Goal: Information Seeking & Learning: Learn about a topic

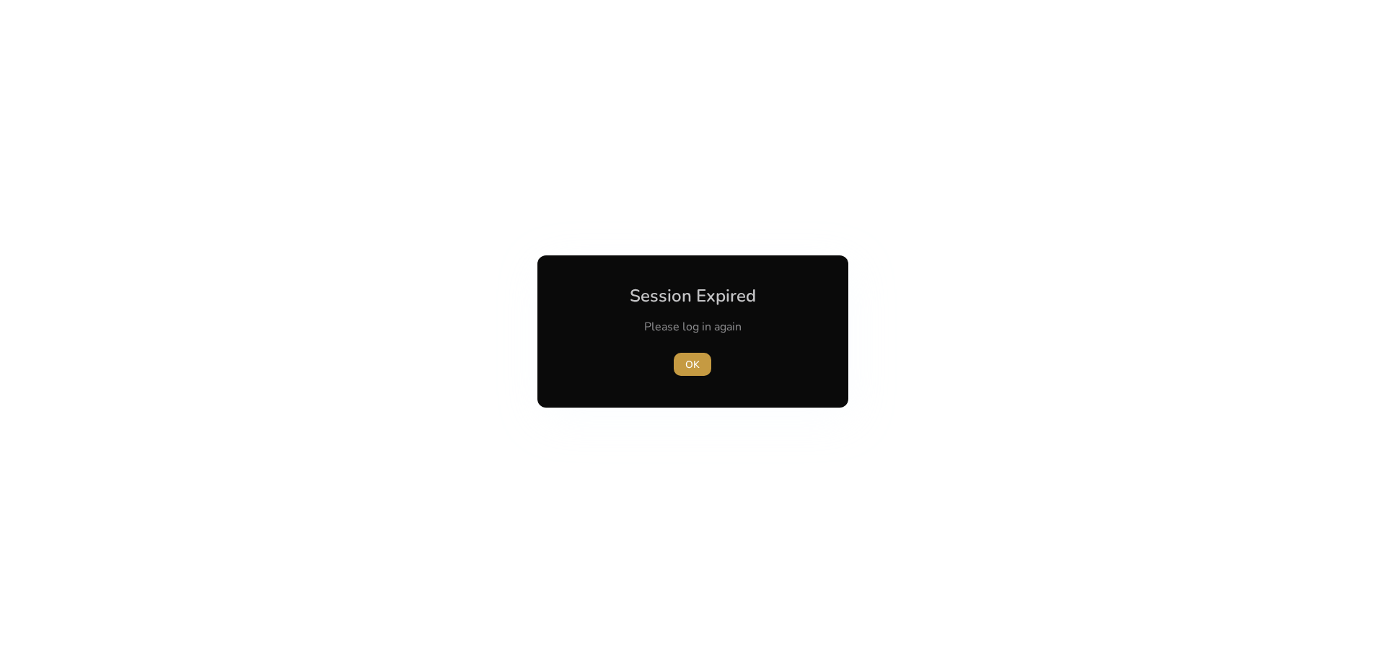
click at [691, 361] on span "OK" at bounding box center [692, 364] width 14 height 15
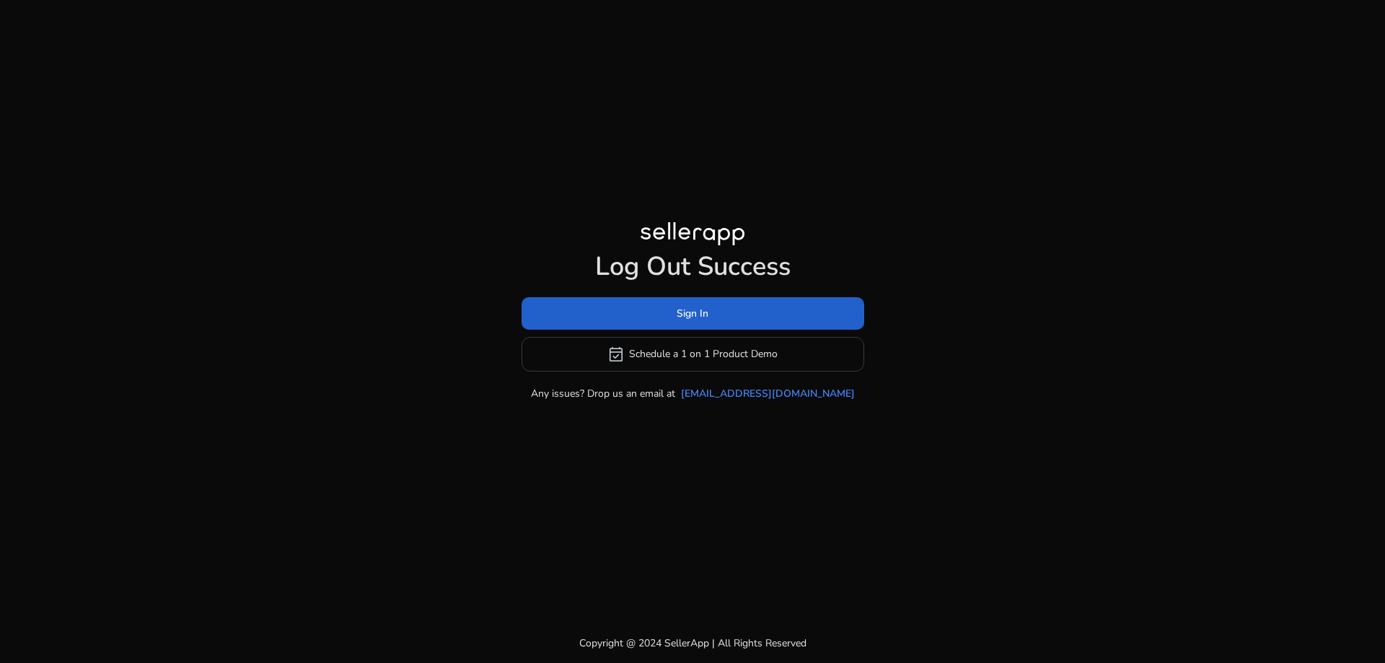
click at [714, 323] on span at bounding box center [693, 313] width 343 height 35
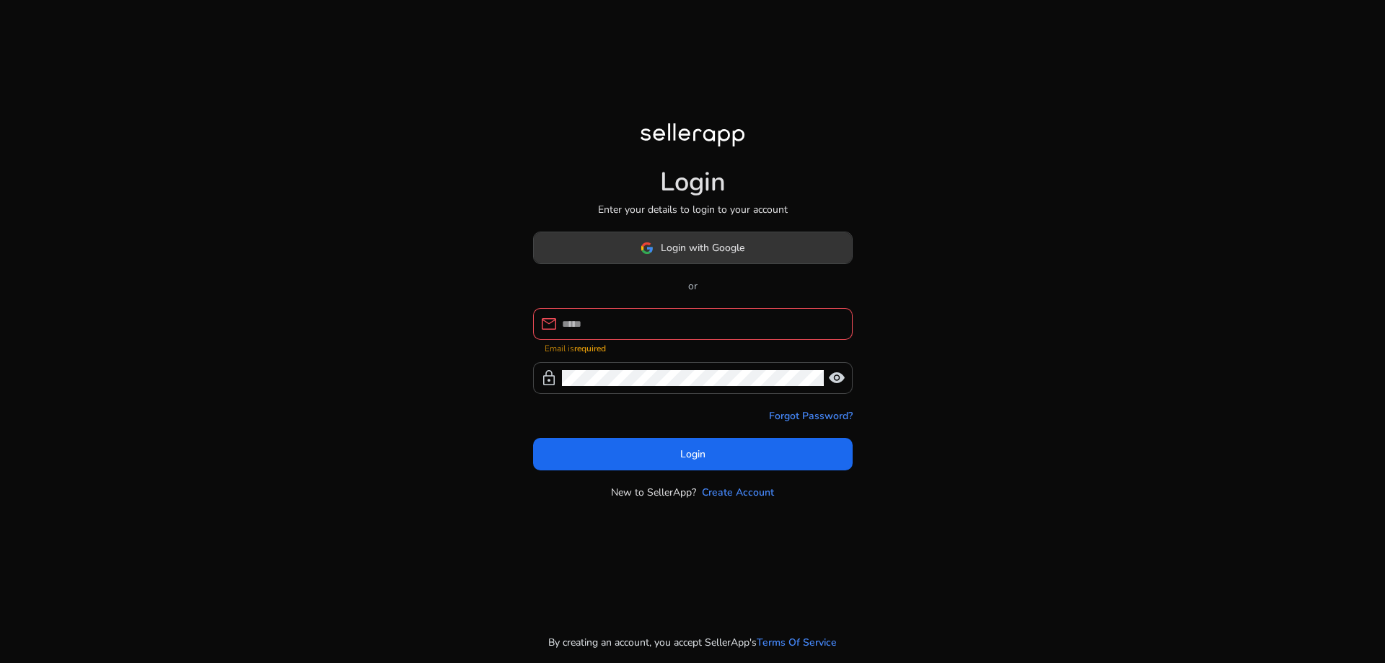
click at [722, 254] on span "Login with Google" at bounding box center [703, 247] width 84 height 15
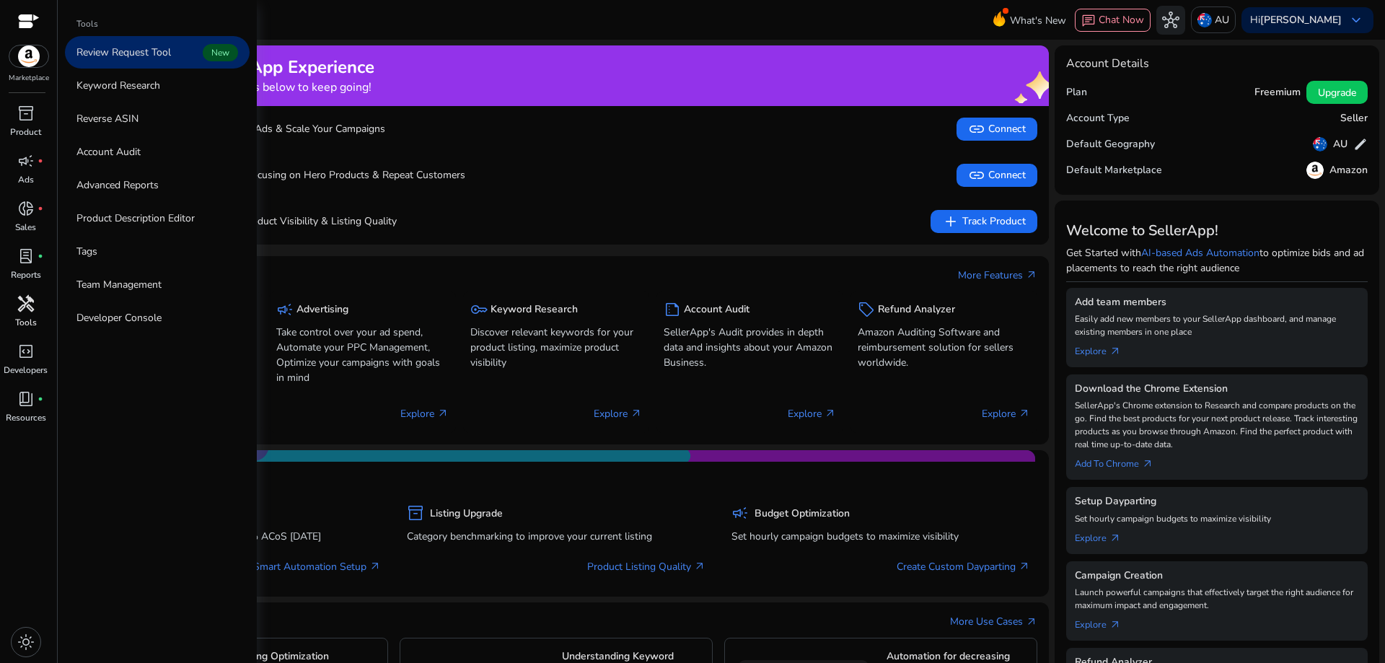
click at [21, 312] on span "handyman" at bounding box center [25, 303] width 17 height 17
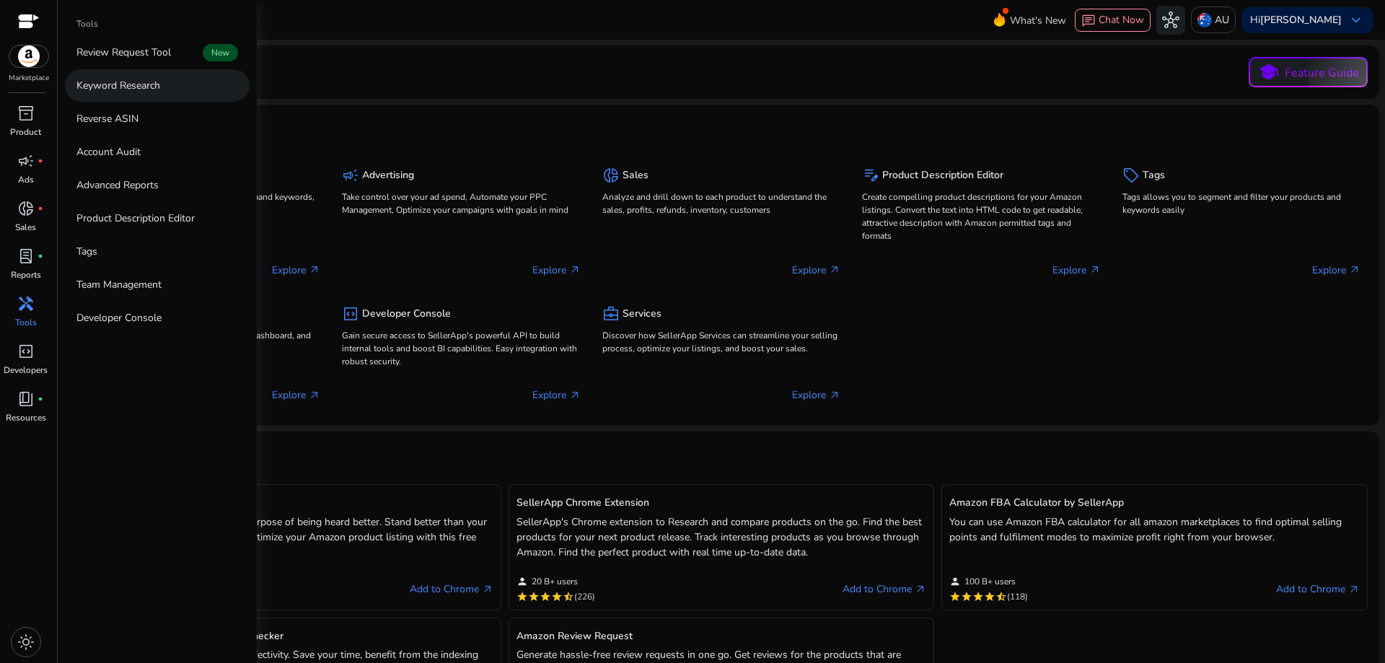
click at [138, 92] on p "Keyword Research" at bounding box center [118, 85] width 84 height 15
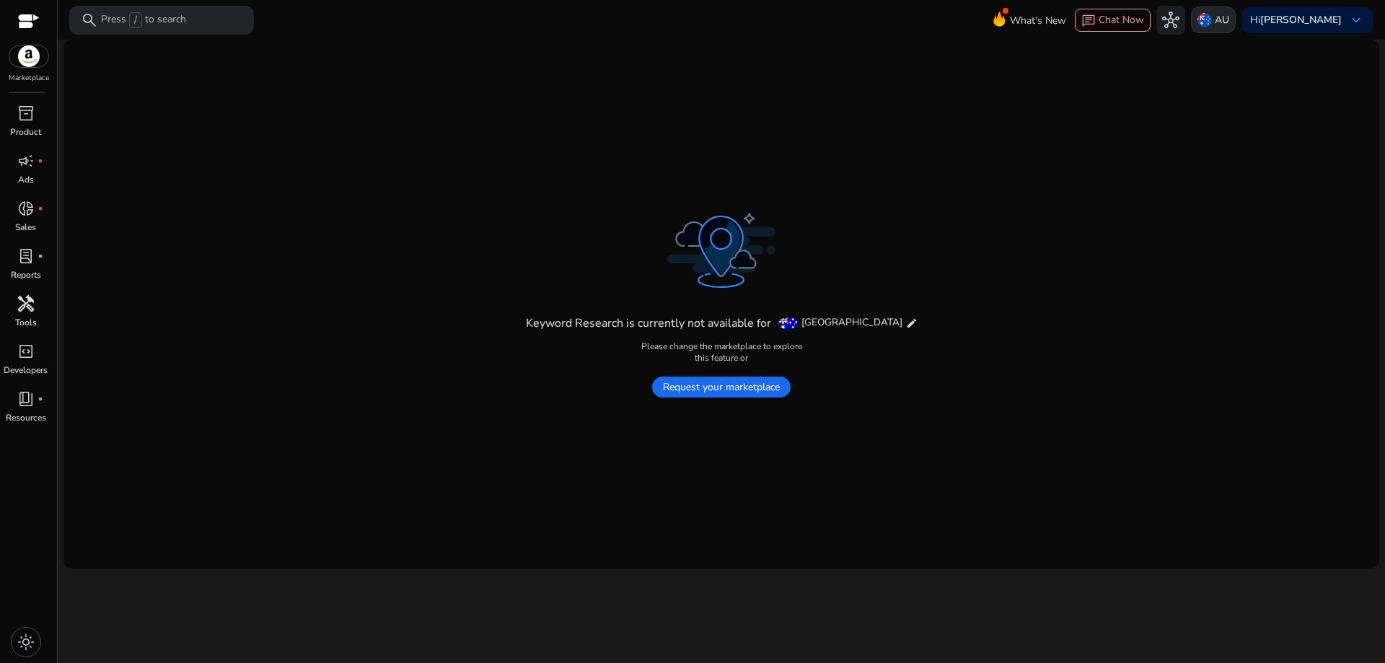
click at [1236, 22] on div "AU" at bounding box center [1213, 19] width 45 height 27
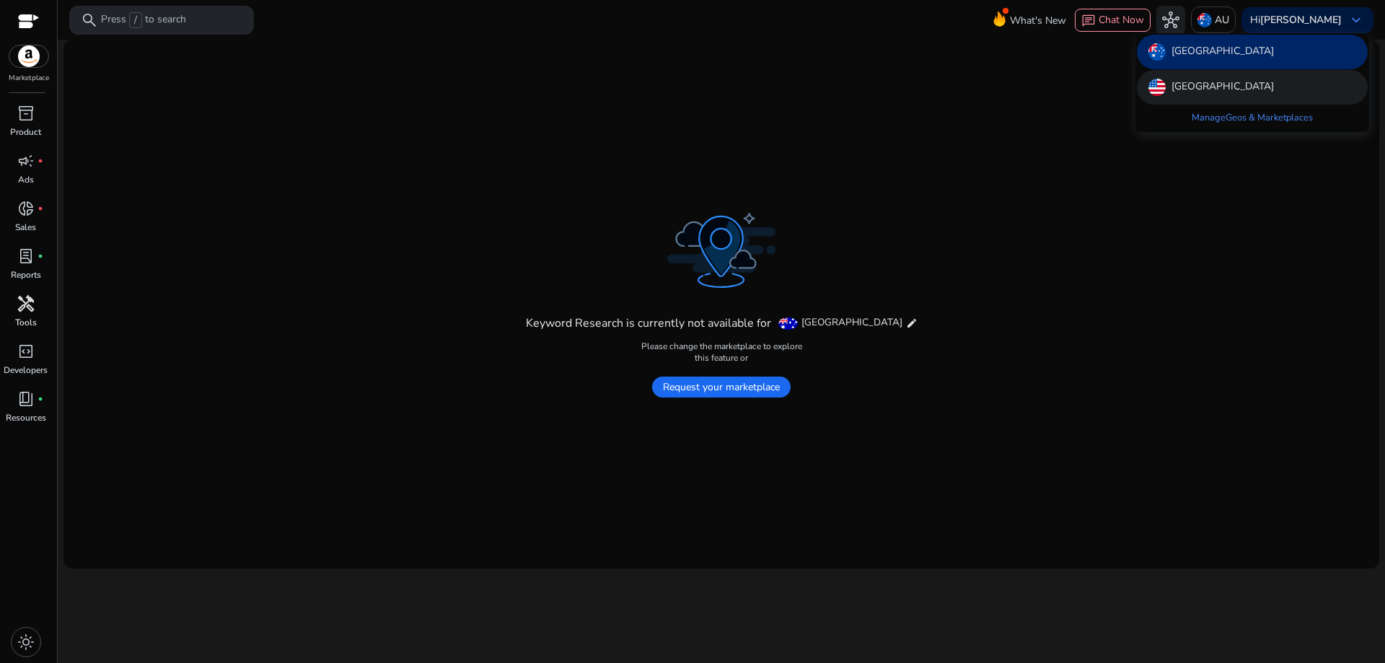
click at [1237, 74] on div "[GEOGRAPHIC_DATA]" at bounding box center [1252, 87] width 231 height 35
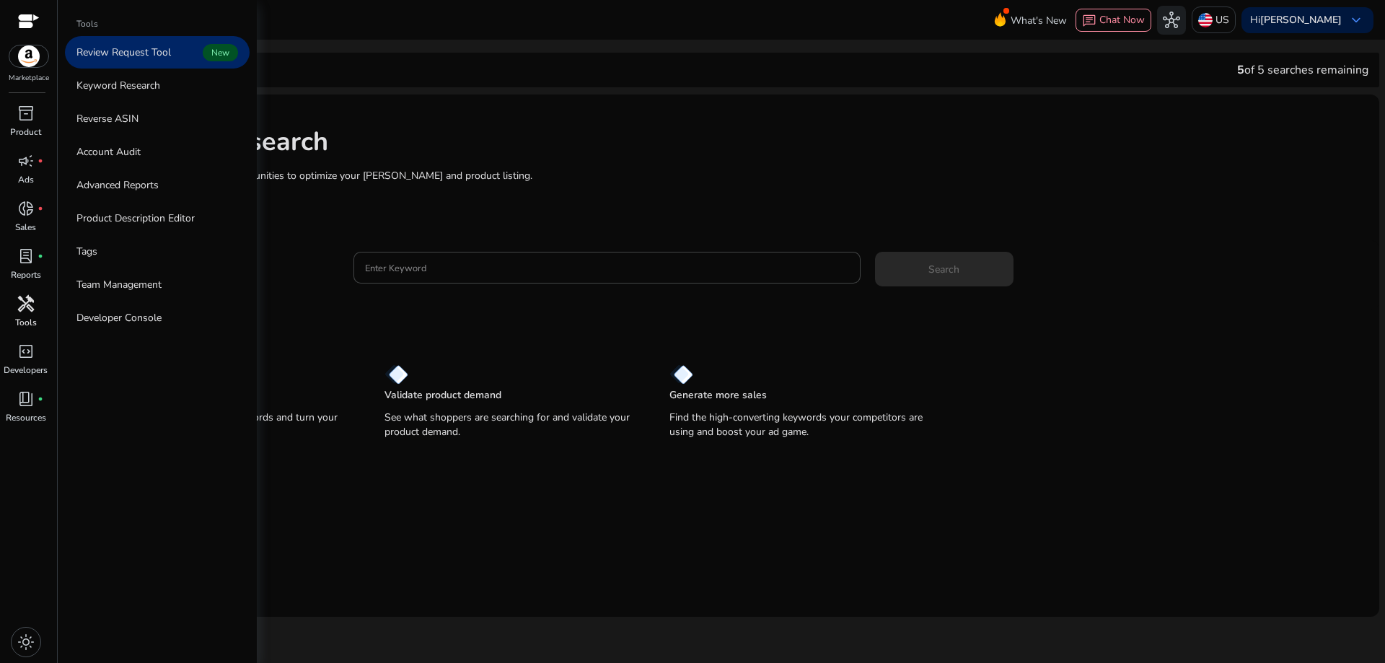
click at [29, 309] on span "handyman" at bounding box center [25, 303] width 17 height 17
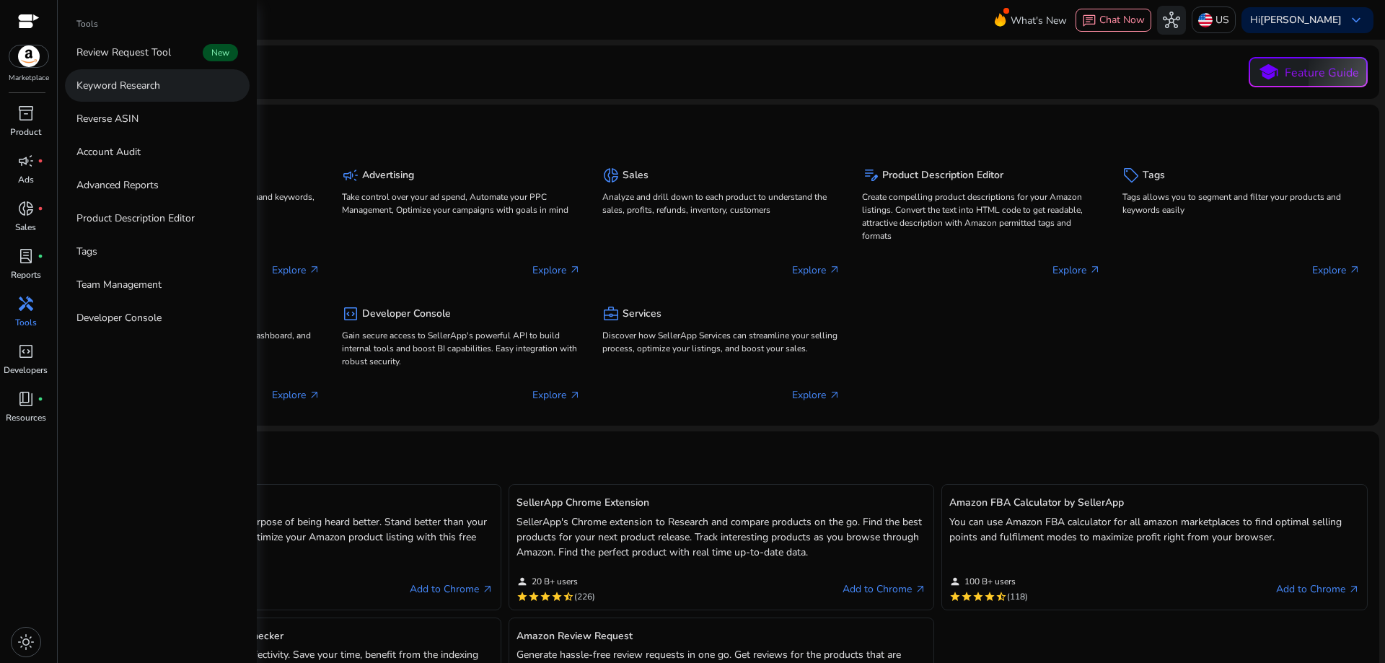
click at [133, 85] on p "Keyword Research" at bounding box center [118, 85] width 84 height 15
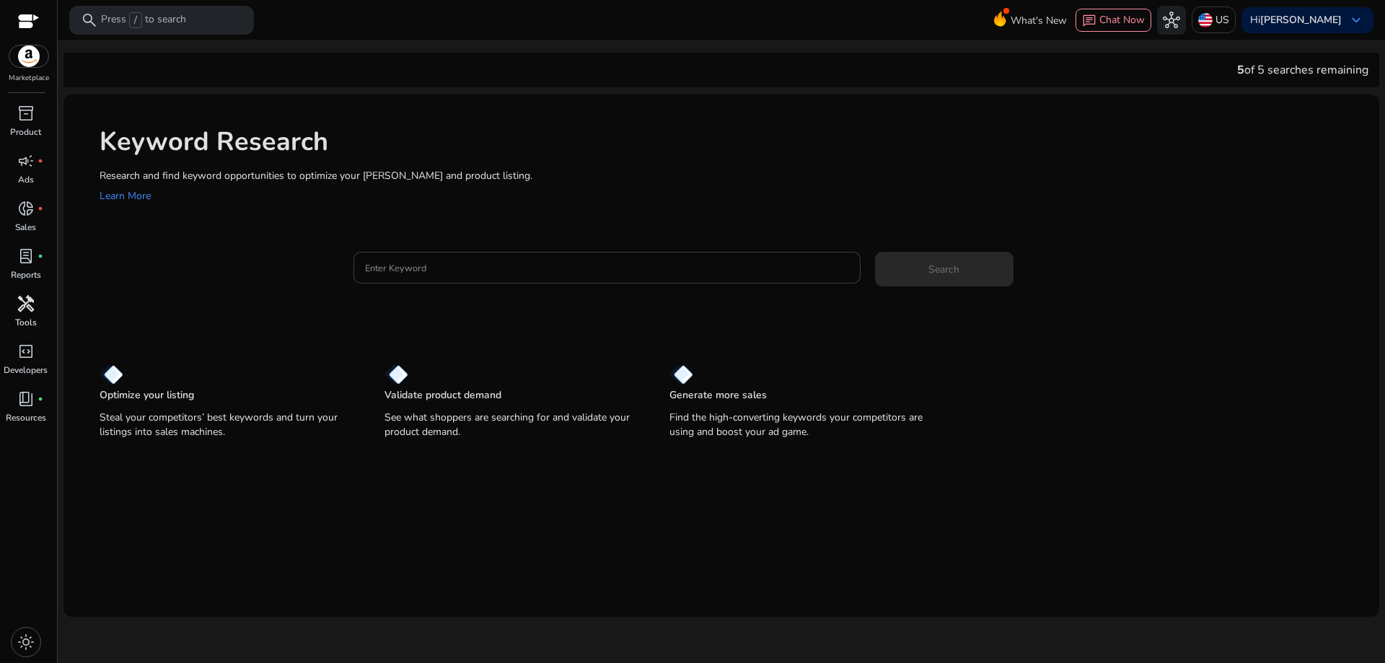
click at [533, 266] on input "Enter Keyword" at bounding box center [607, 268] width 484 height 16
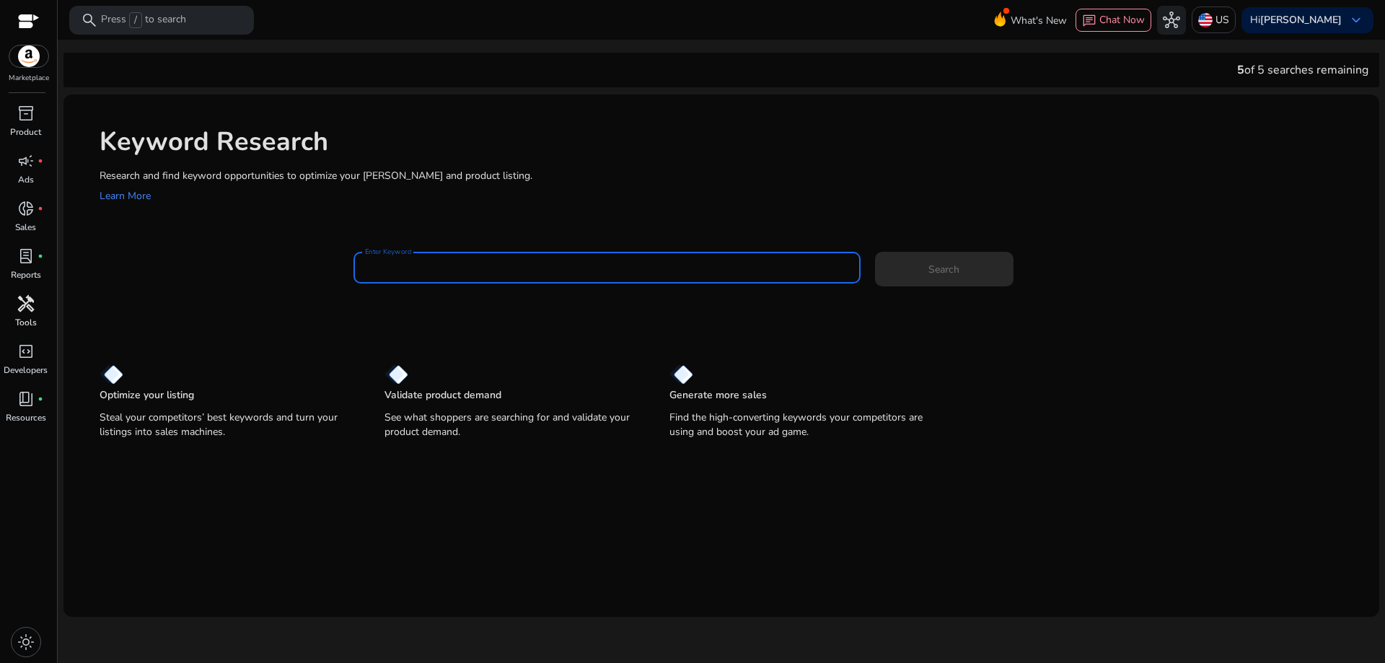
type input "*"
type input "*****"
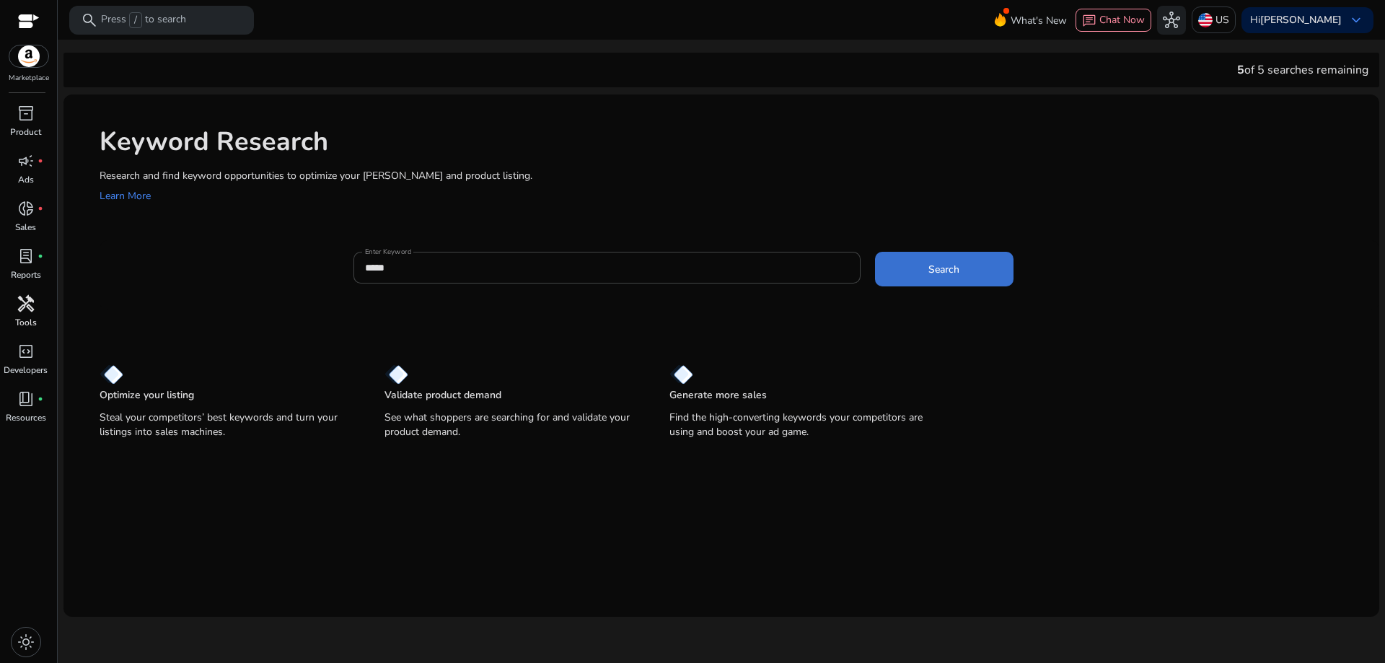
click at [953, 263] on span "Search" at bounding box center [944, 269] width 31 height 15
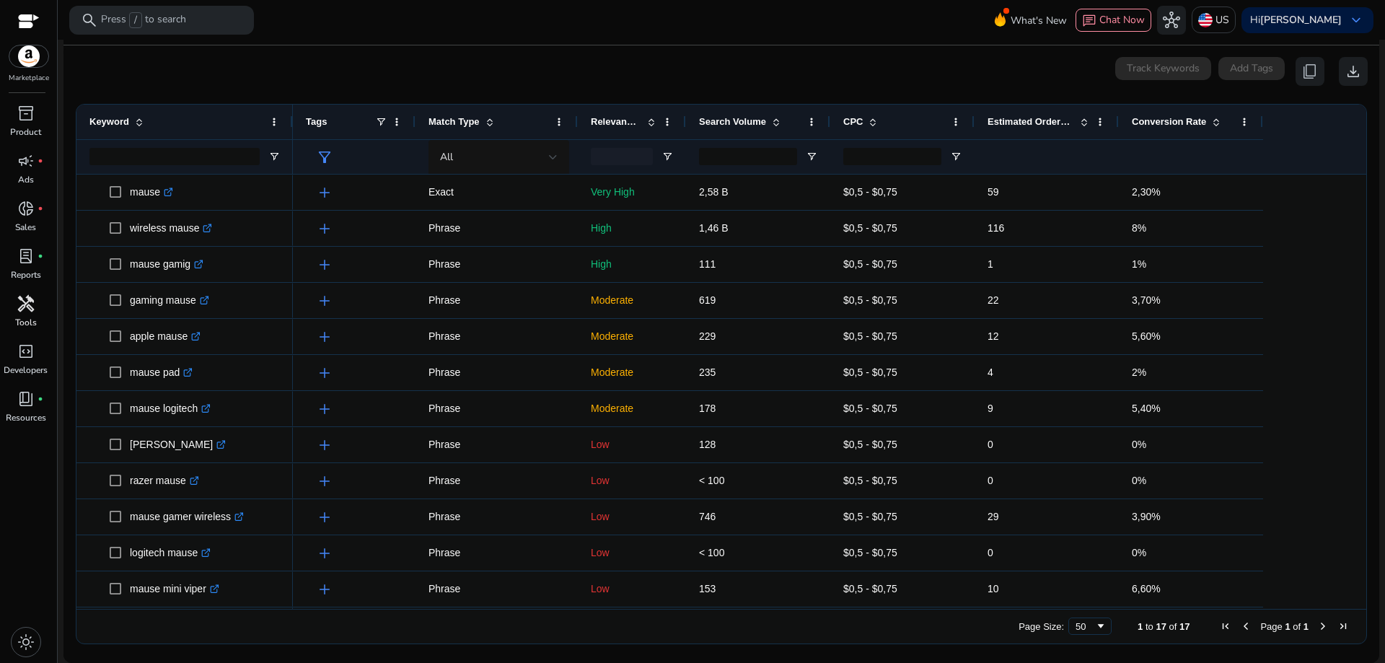
click at [1213, 114] on div "Conversion Rate" at bounding box center [1183, 121] width 102 height 27
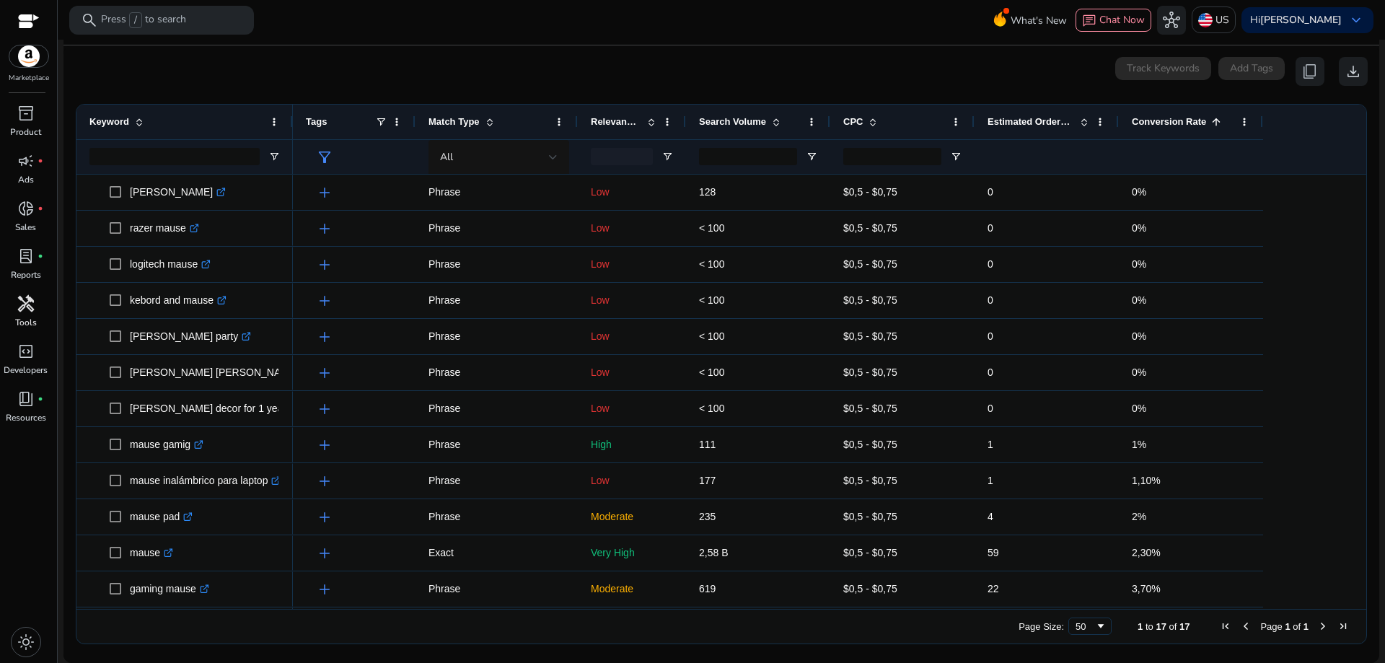
click at [1213, 114] on div "Conversion Rate 1" at bounding box center [1183, 121] width 102 height 27
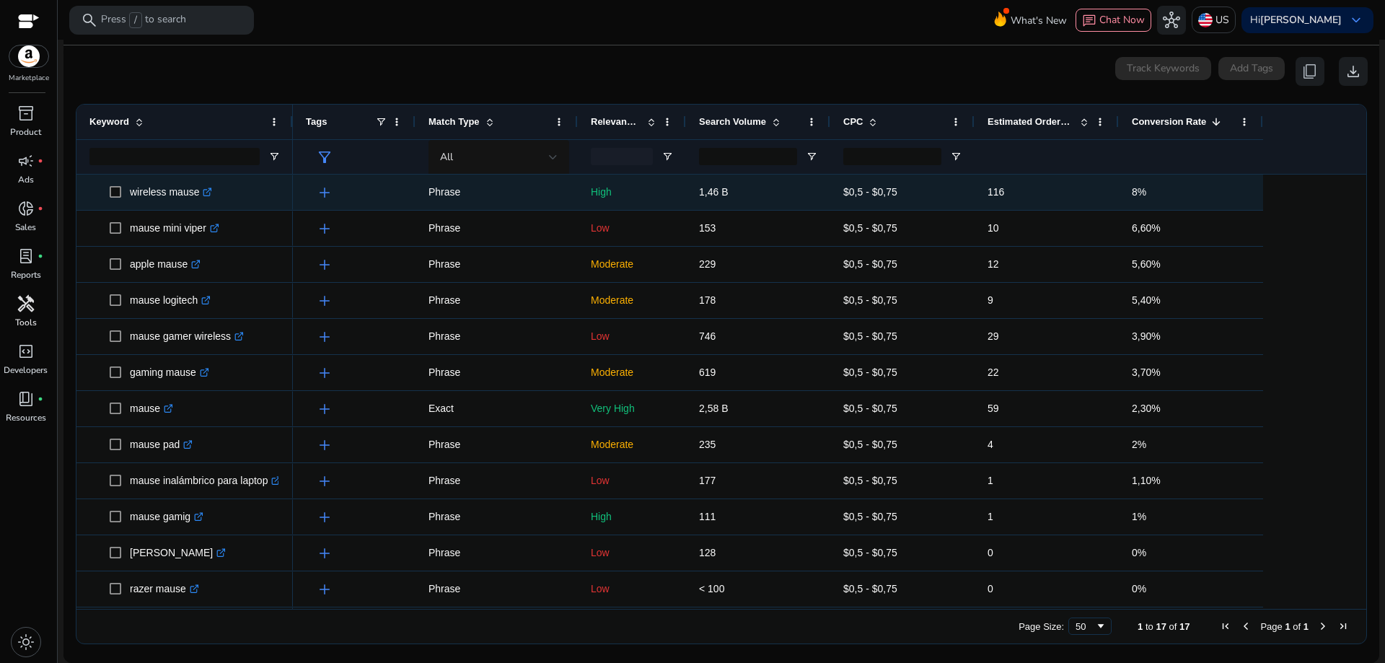
click at [207, 191] on icon ".st0{fill:#2c8af8}" at bounding box center [207, 192] width 9 height 9
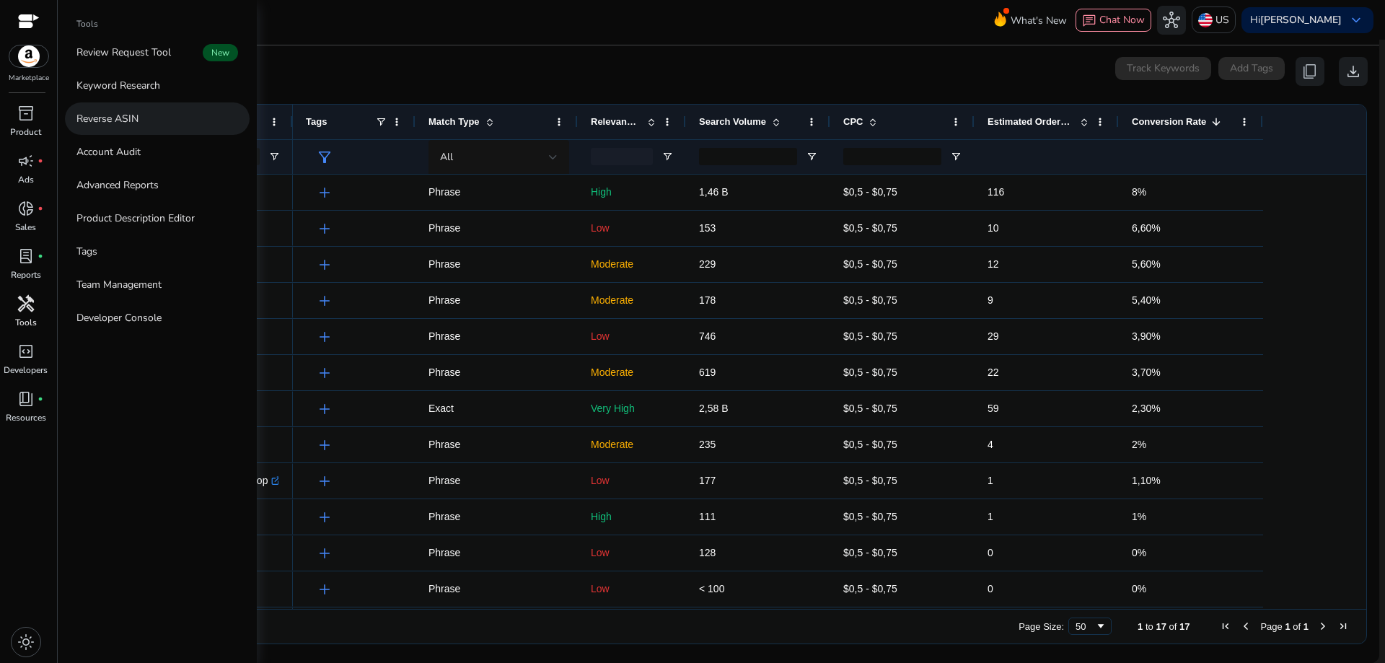
click at [149, 116] on link "Reverse ASIN" at bounding box center [157, 118] width 185 height 32
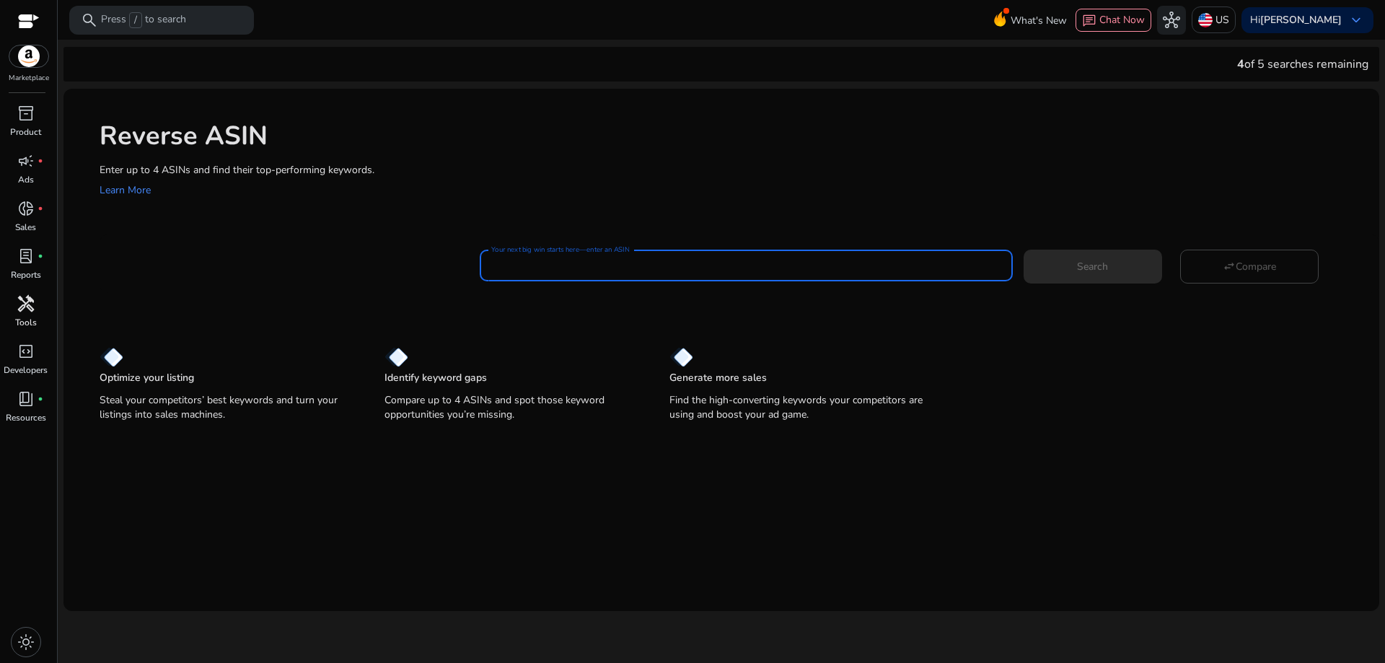
paste input "**********"
type input "**********"
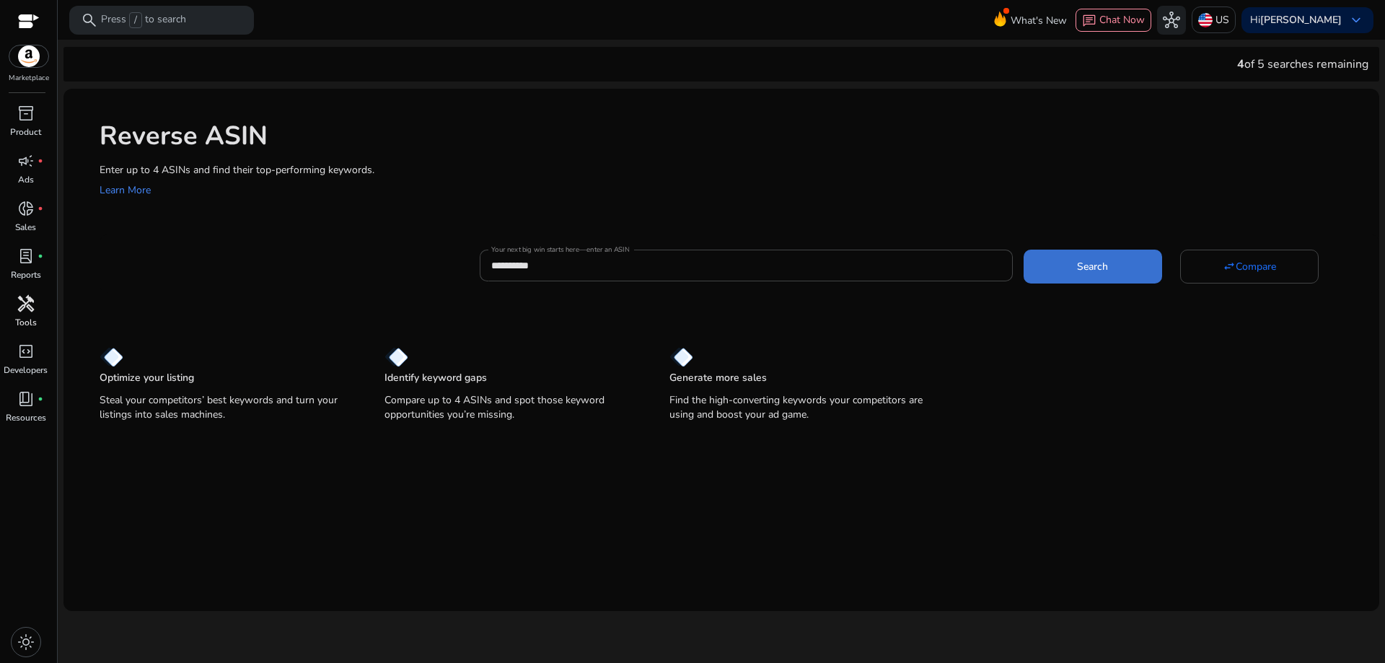
click at [1082, 271] on span "Search" at bounding box center [1092, 266] width 31 height 15
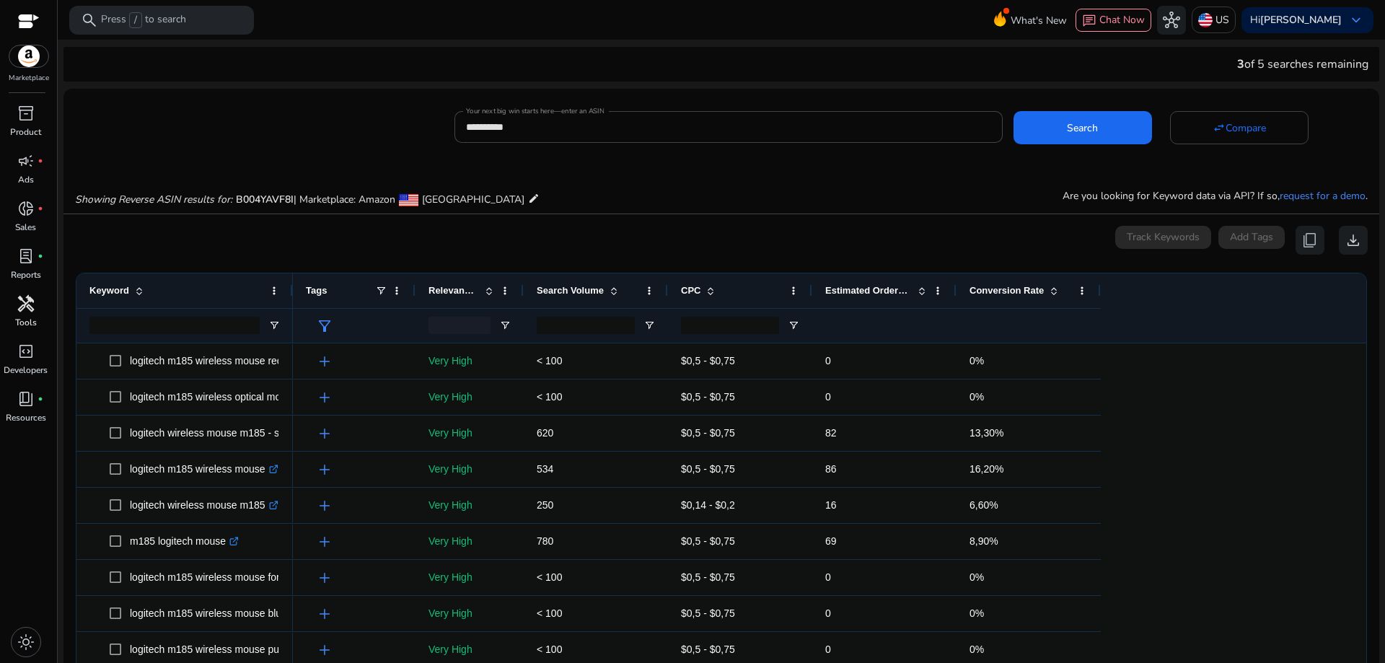
scroll to position [154, 0]
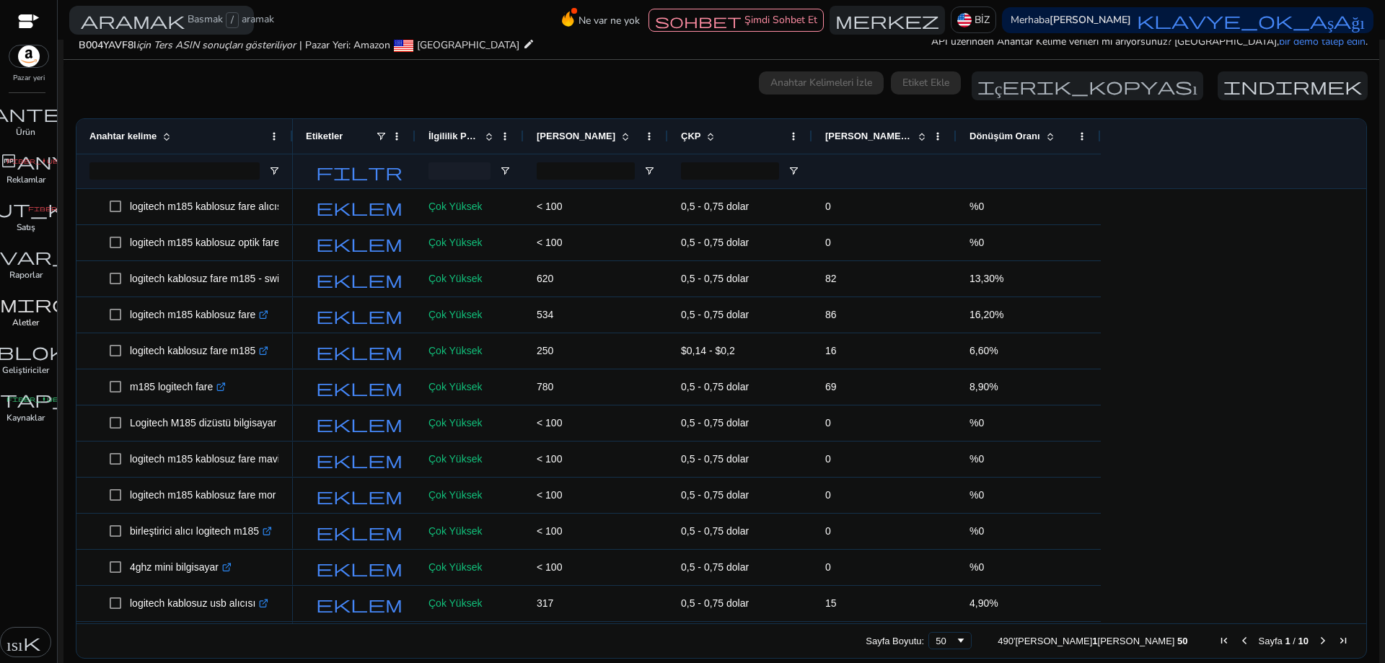
click at [1048, 134] on span at bounding box center [1051, 137] width 12 height 12
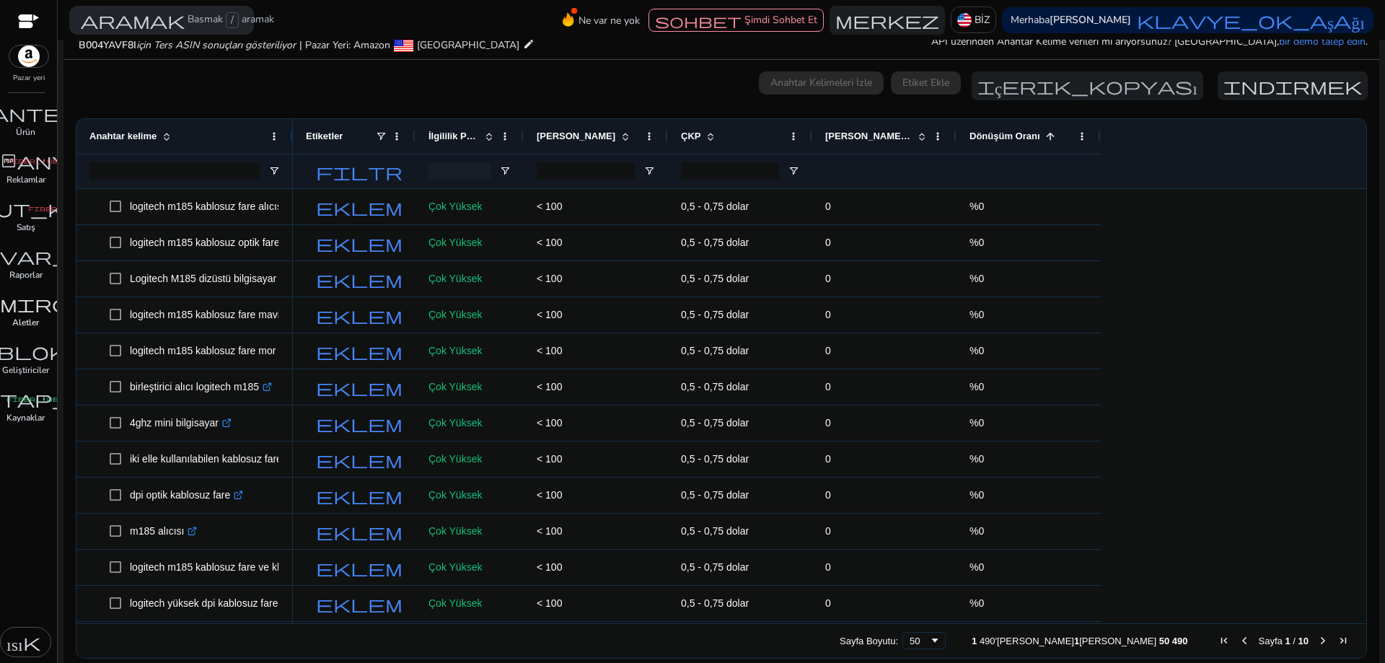
click at [1048, 134] on span at bounding box center [1051, 137] width 12 height 12
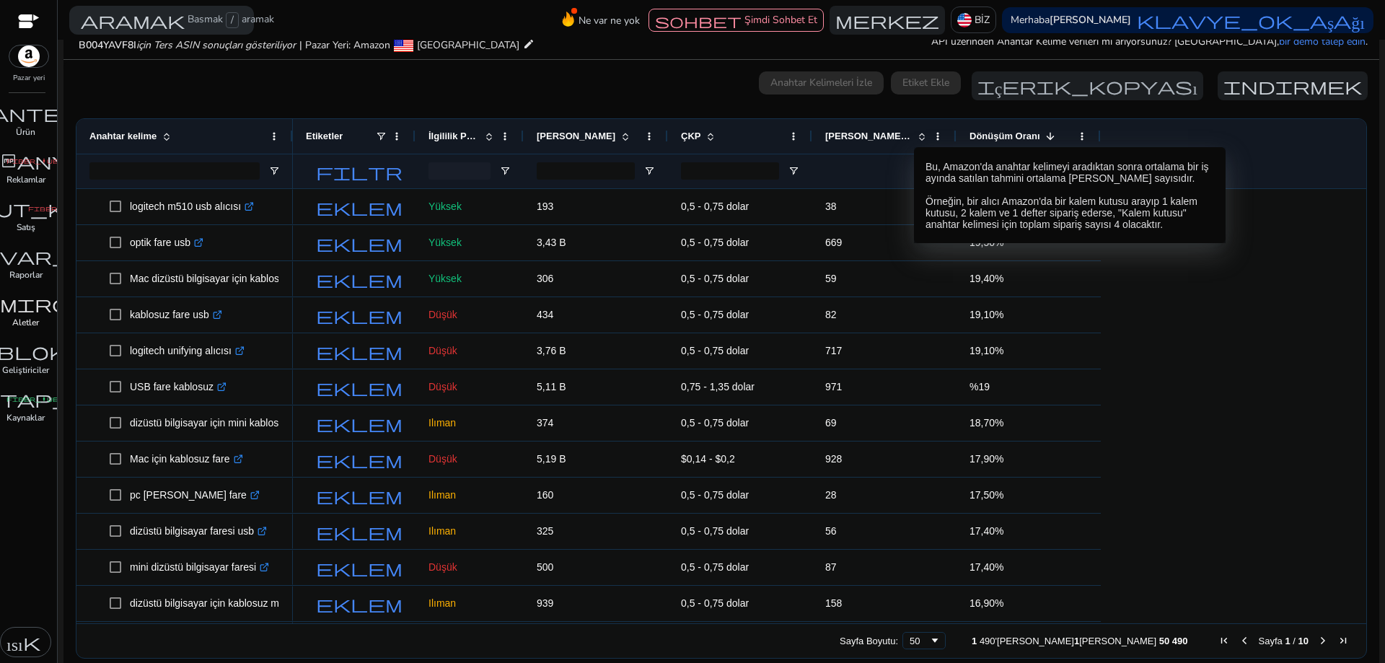
click at [916, 134] on span at bounding box center [922, 137] width 12 height 12
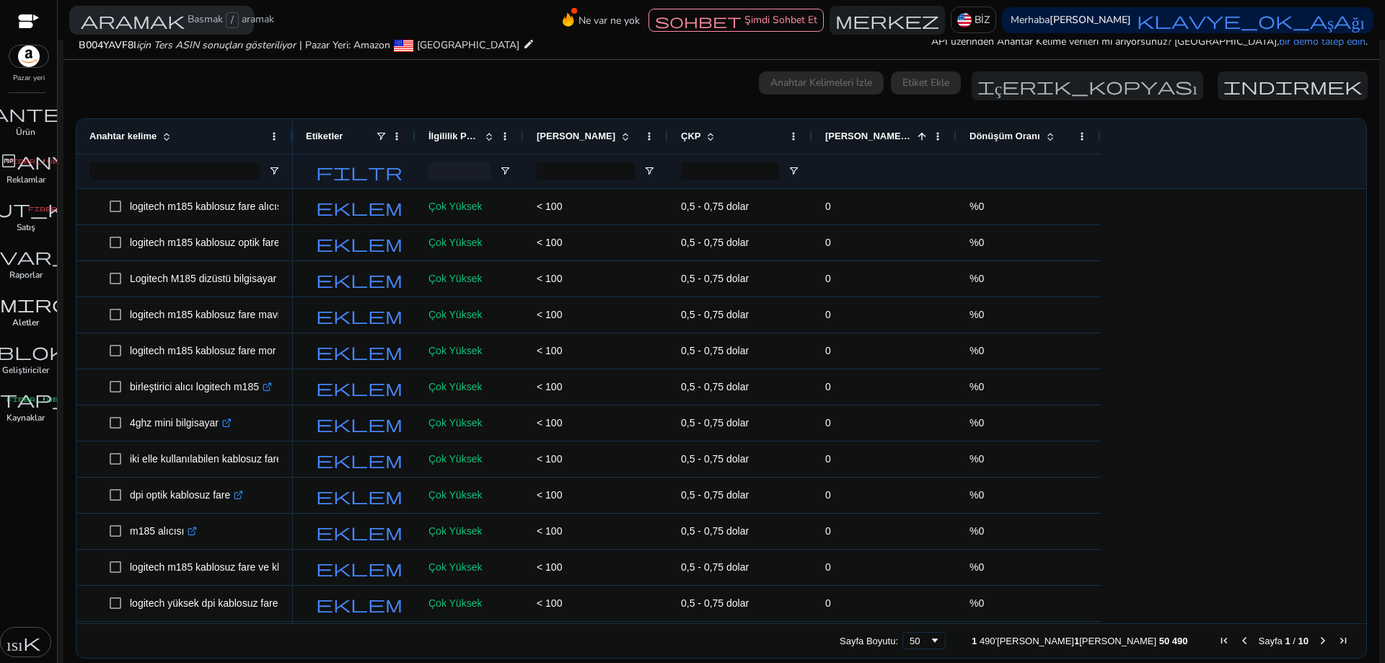
click at [916, 134] on span at bounding box center [922, 137] width 12 height 12
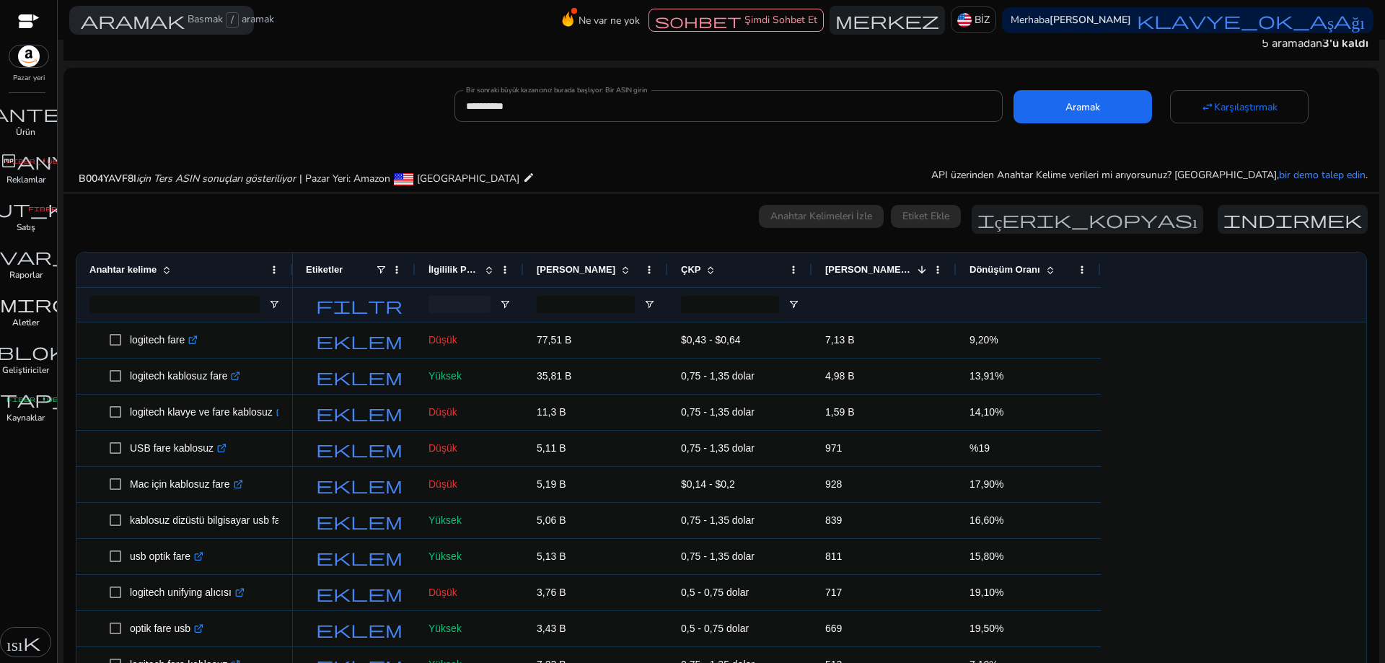
scroll to position [0, 0]
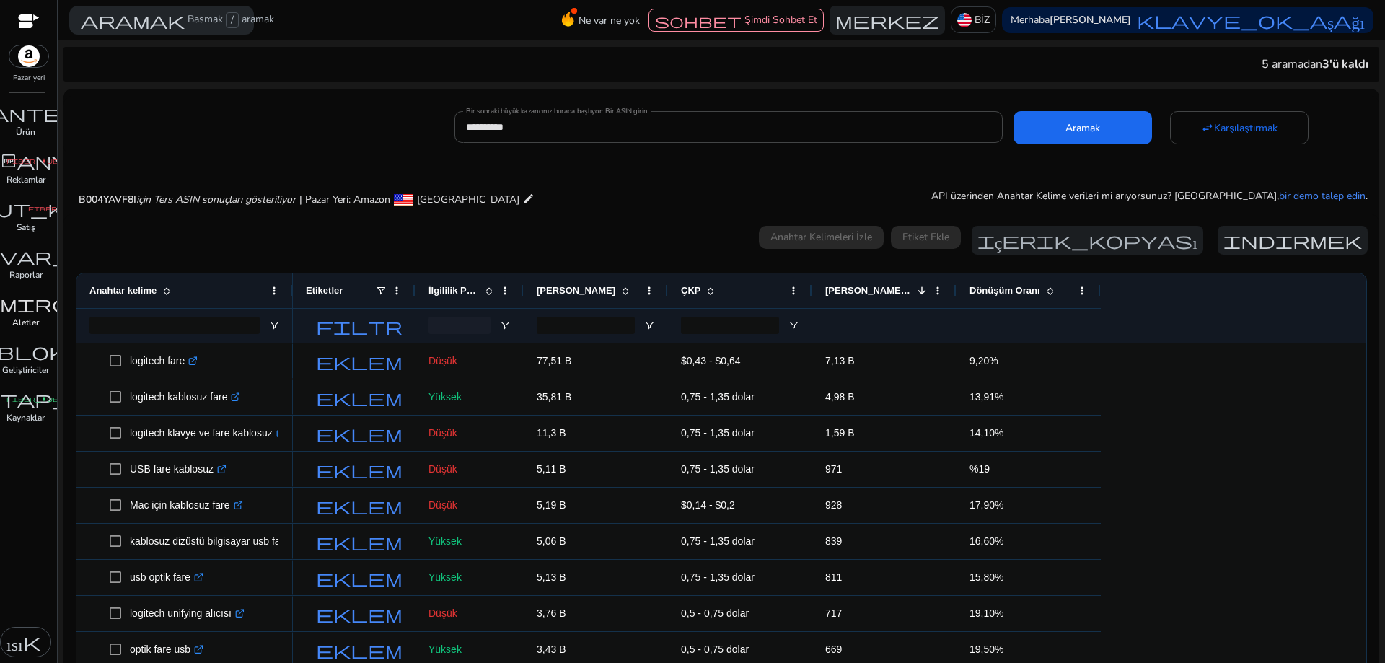
click at [1173, 301] on div "Etiketler İlgililik Puanı Arama Hacmi ÇKP" at bounding box center [830, 307] width 1074 height 69
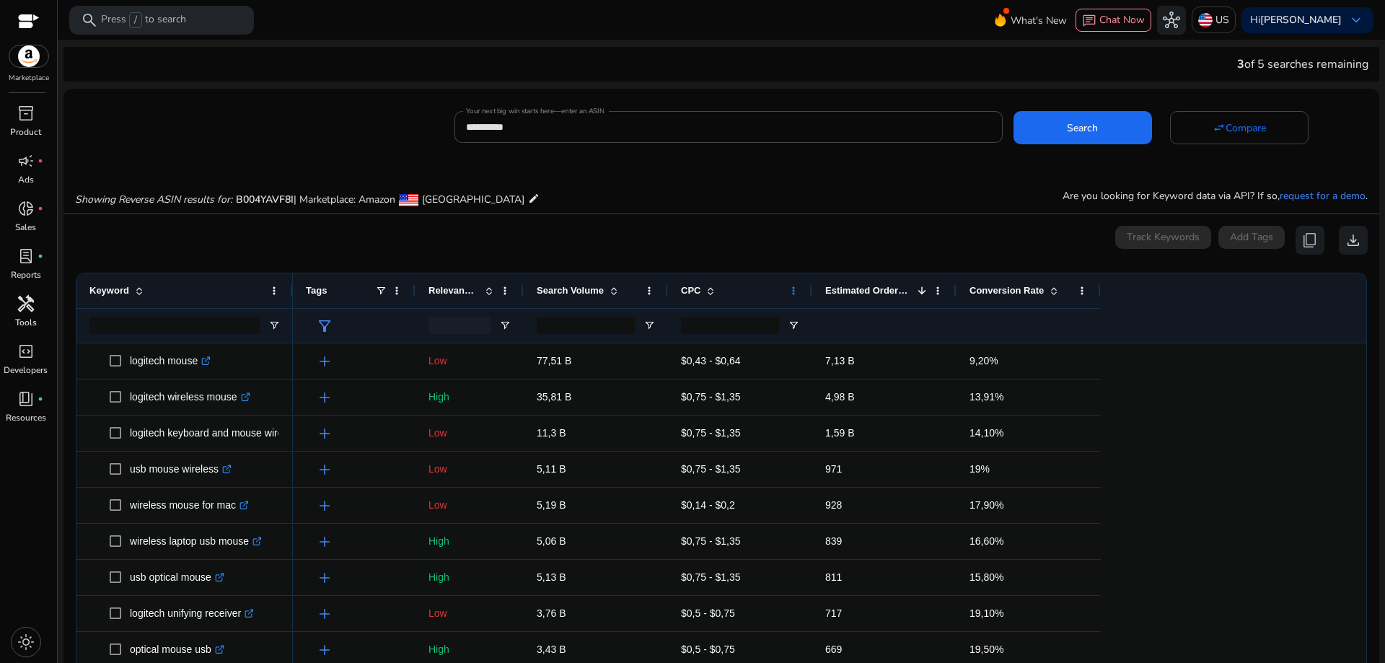
click at [794, 286] on span at bounding box center [794, 291] width 12 height 12
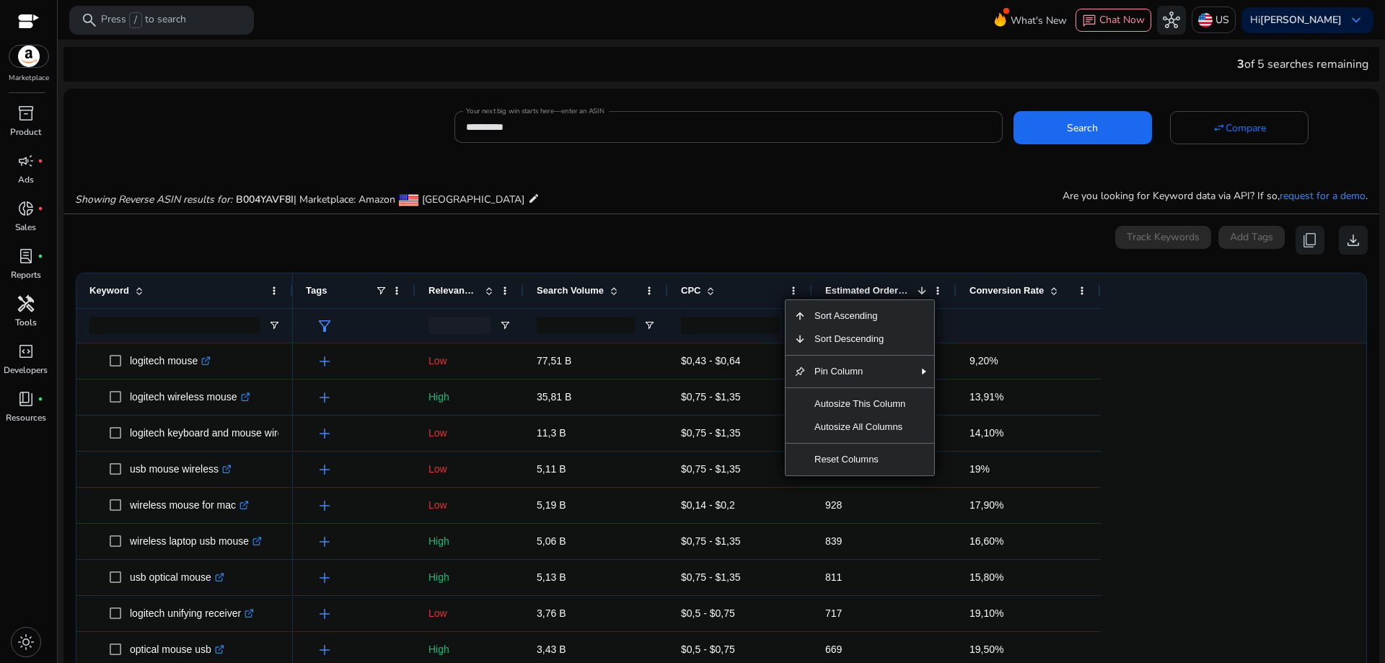
click at [1239, 296] on div "Tags Relevance Score Search Volume 1" at bounding box center [830, 307] width 1074 height 69
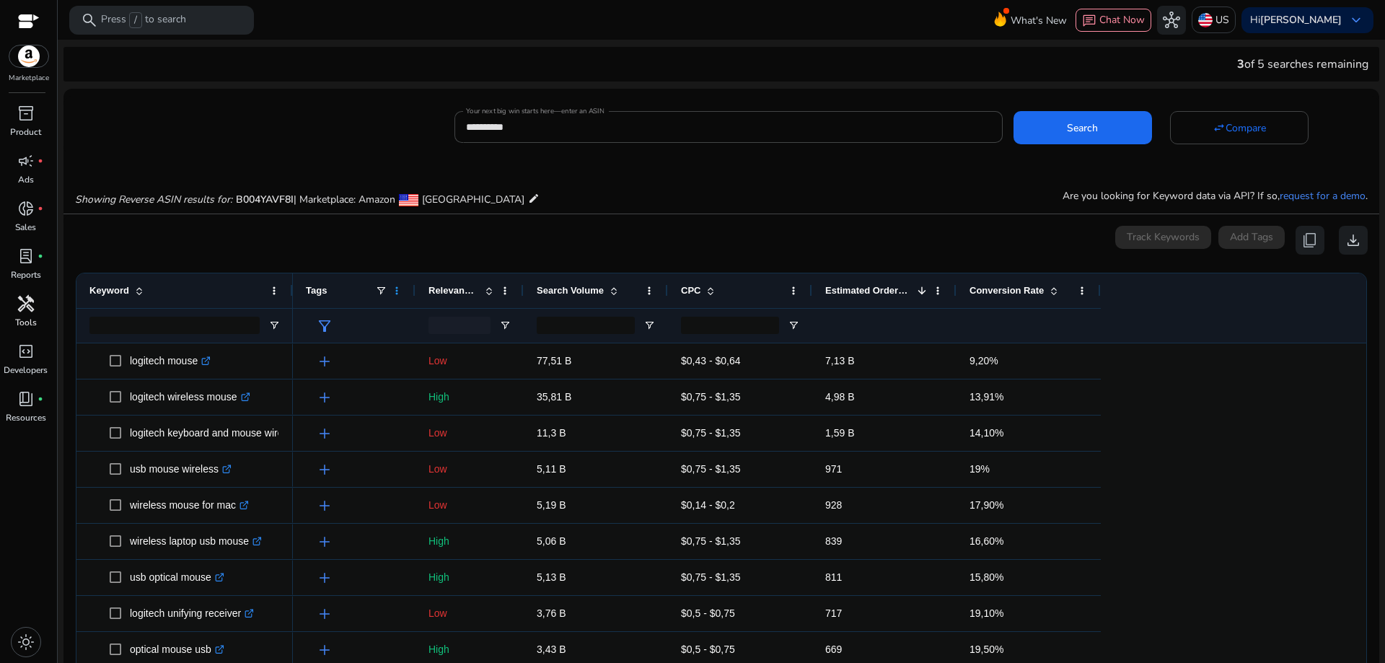
click at [398, 293] on span at bounding box center [397, 291] width 12 height 12
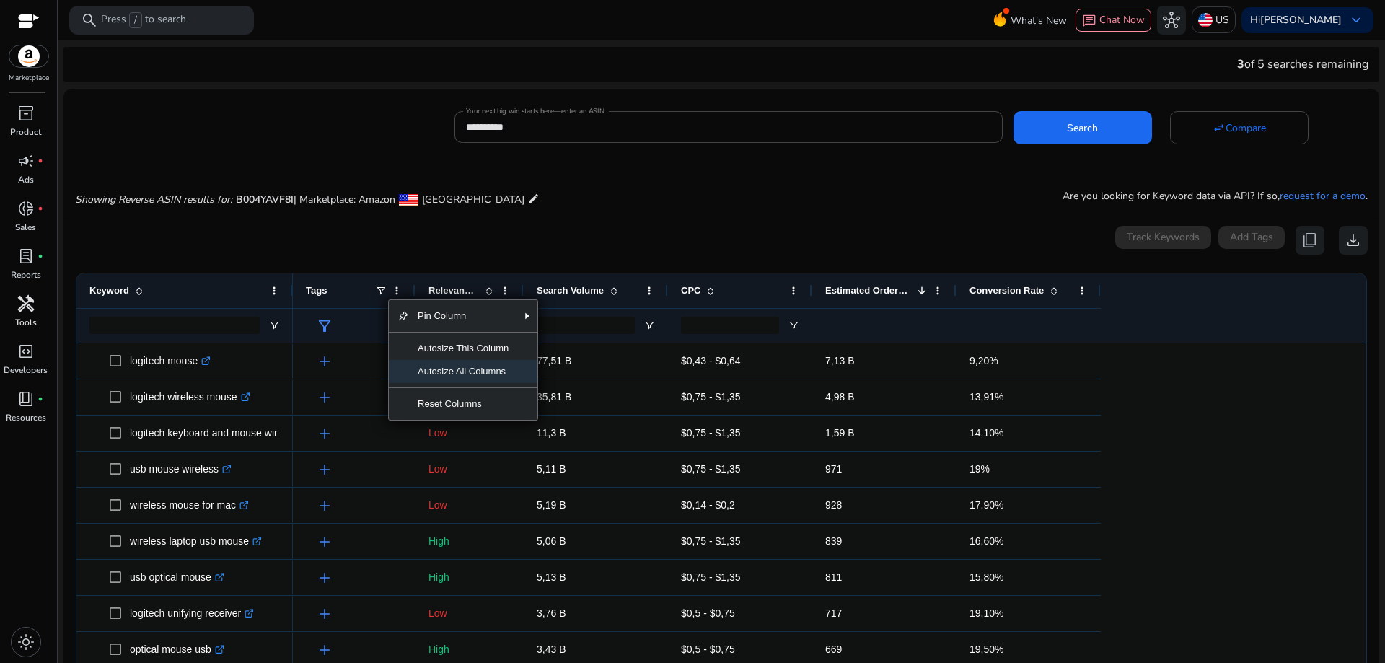
click at [460, 369] on span "Autosize All Columns" at bounding box center [463, 371] width 108 height 23
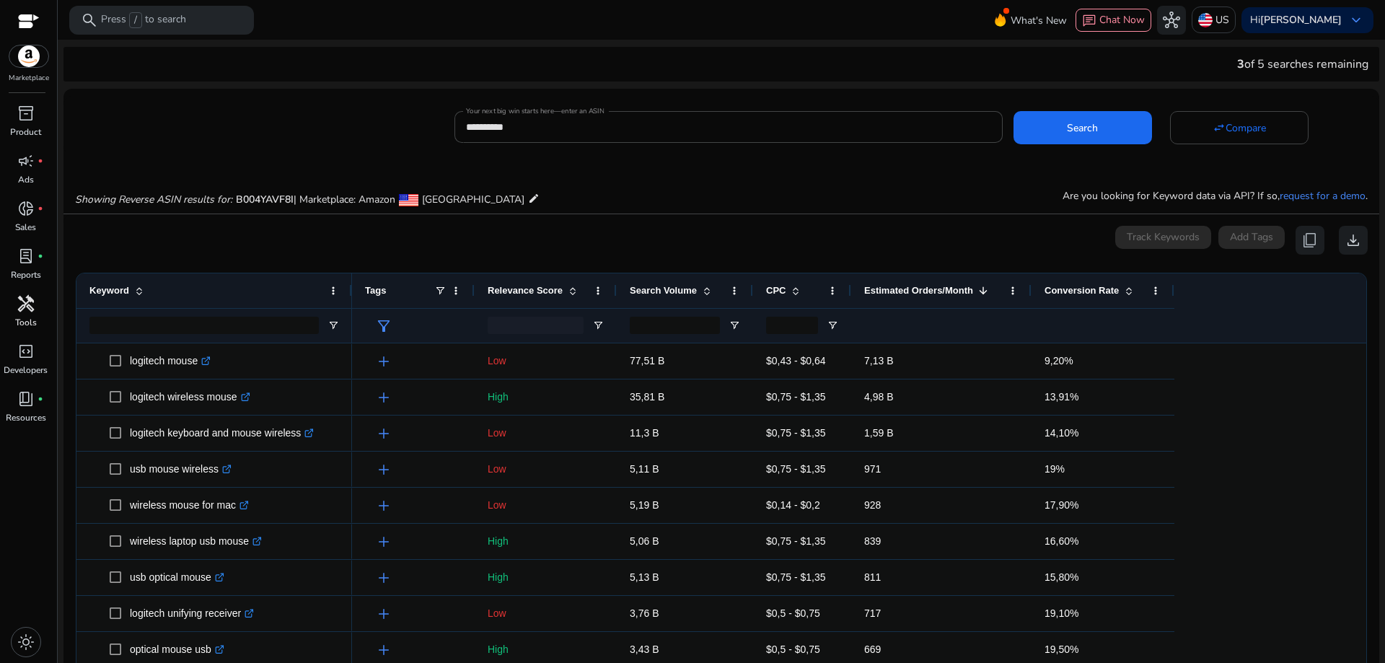
click at [390, 291] on div "Tags" at bounding box center [399, 290] width 69 height 27
click at [1124, 290] on span at bounding box center [1129, 291] width 12 height 12
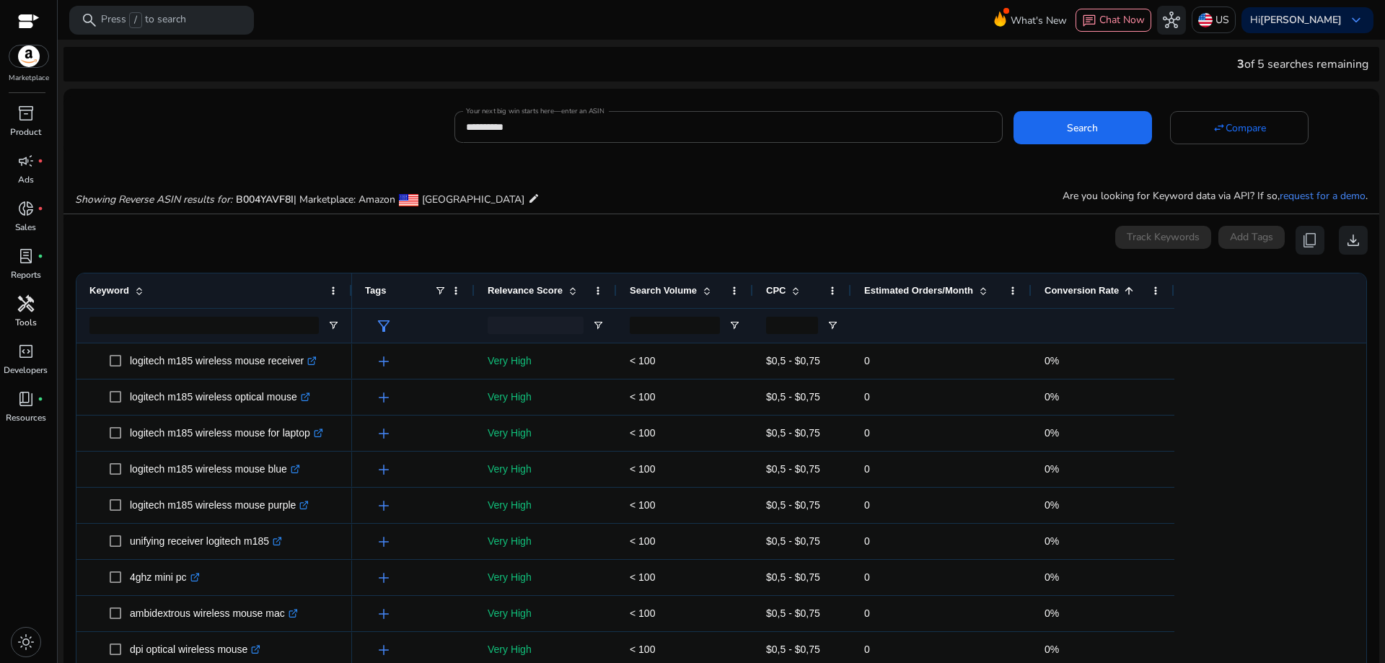
click at [1124, 290] on span at bounding box center [1129, 291] width 12 height 12
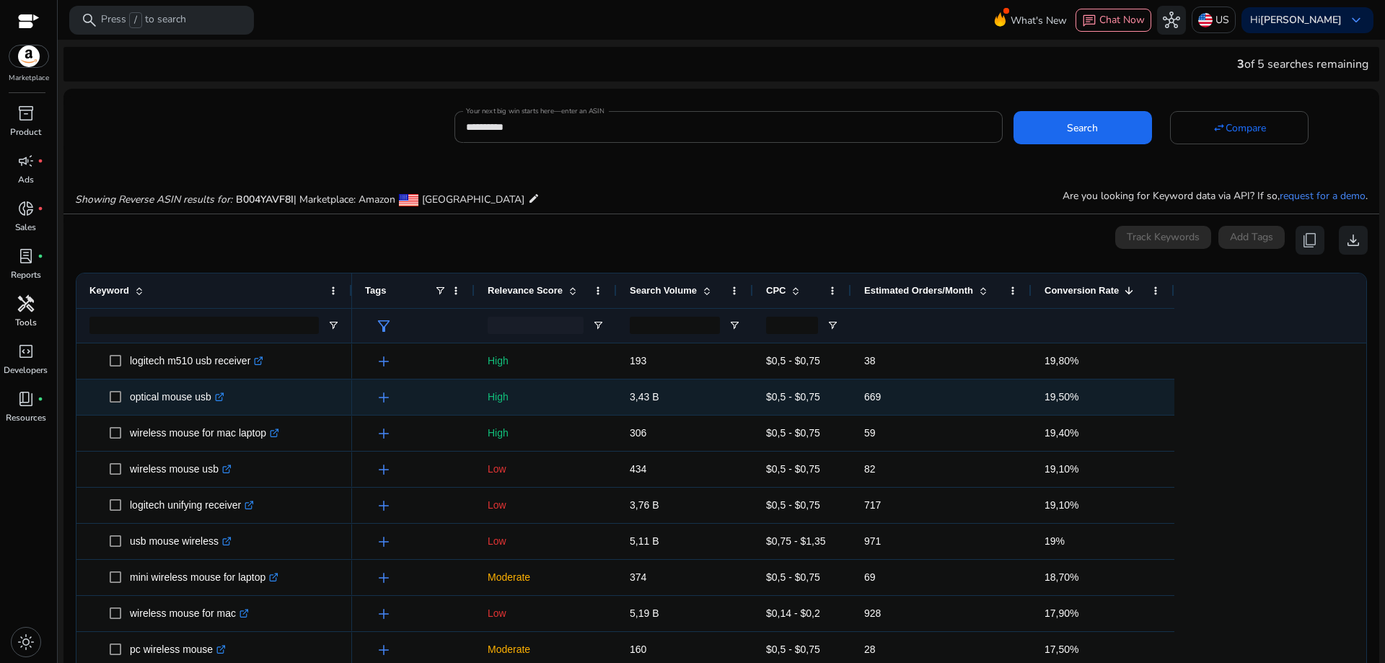
click at [220, 399] on icon ".st0{fill:#2c8af8}" at bounding box center [219, 397] width 9 height 9
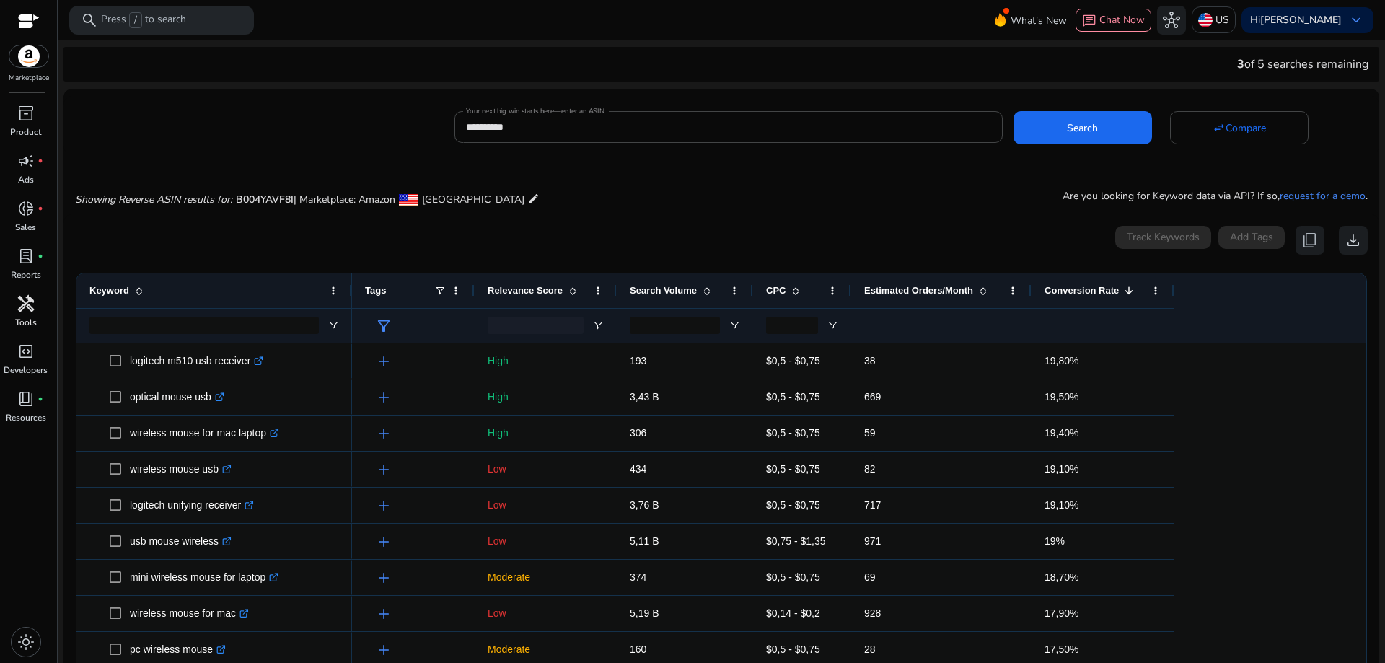
click at [703, 294] on span at bounding box center [707, 291] width 12 height 12
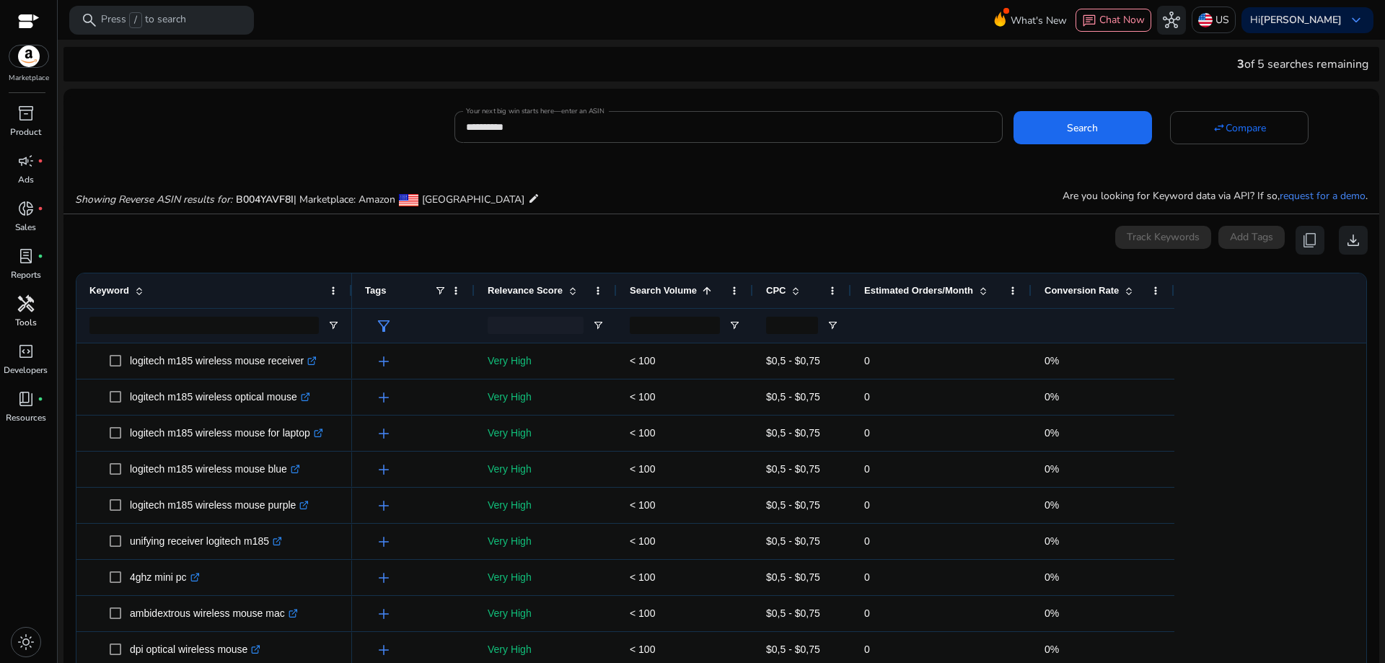
click at [703, 294] on span at bounding box center [707, 291] width 12 height 12
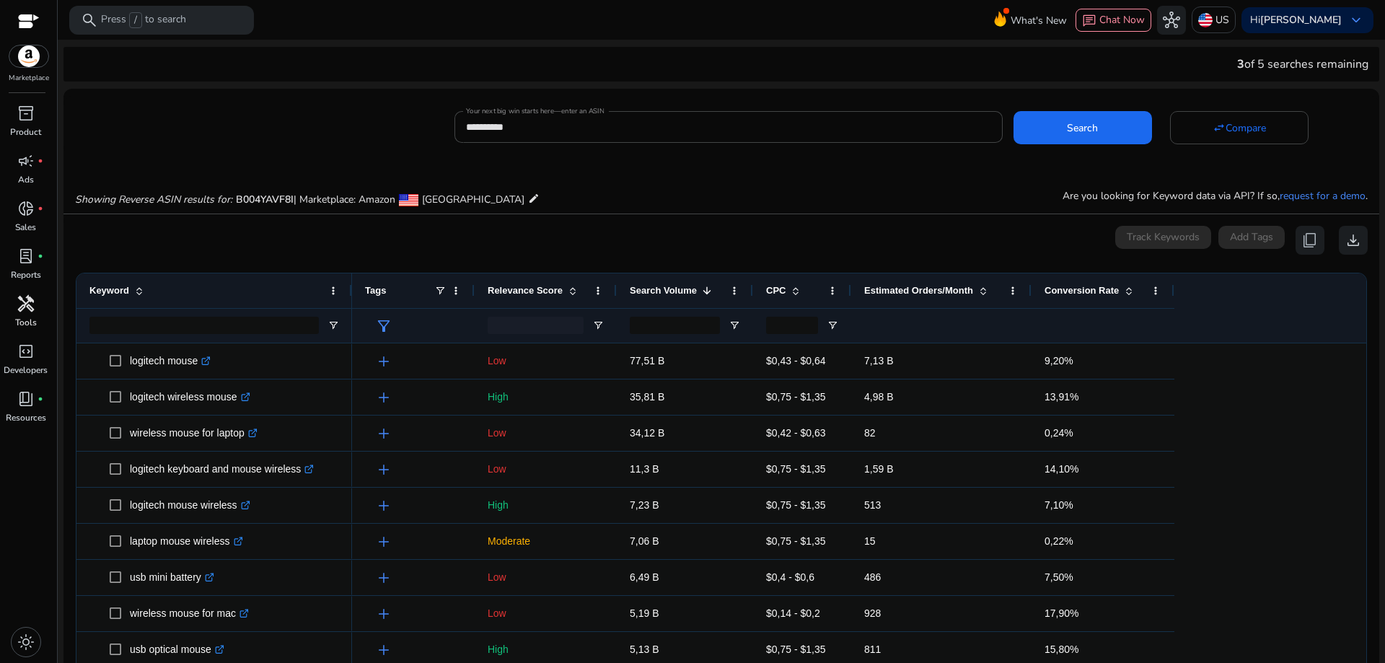
click at [703, 294] on span at bounding box center [707, 291] width 12 height 12
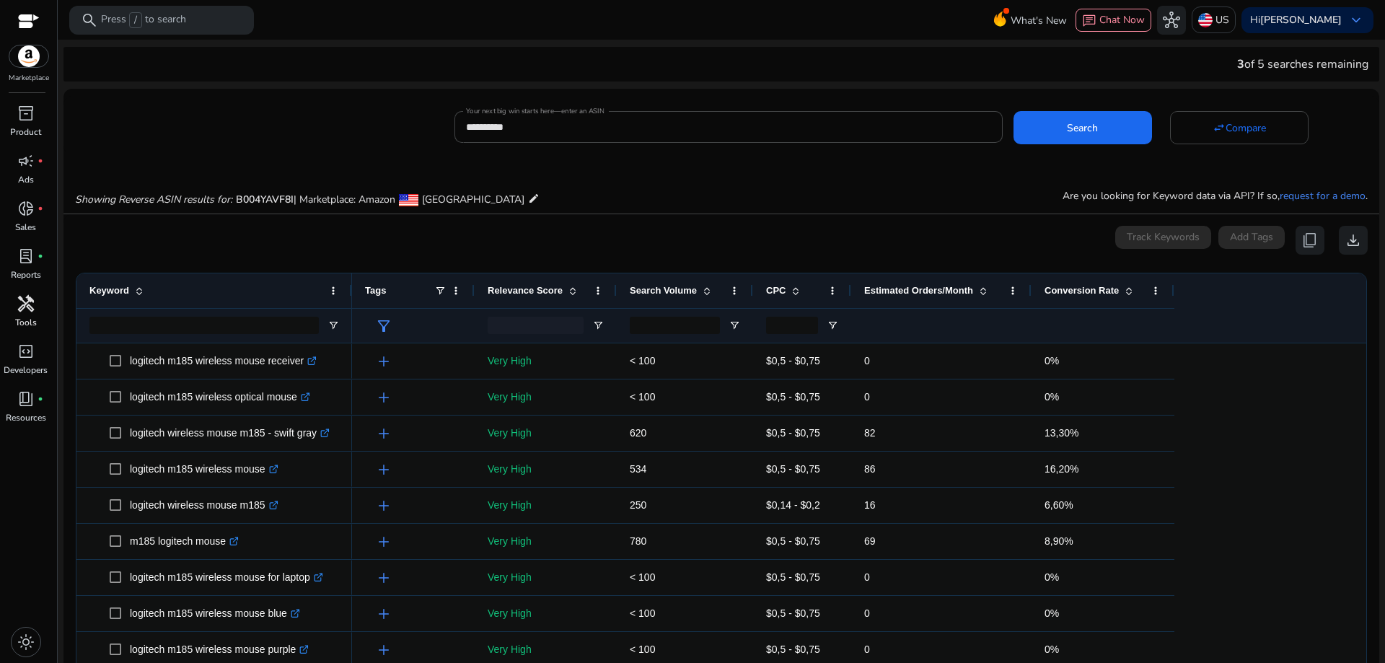
click at [703, 294] on span at bounding box center [707, 291] width 12 height 12
click at [706, 283] on div "Search Volume 1" at bounding box center [677, 290] width 95 height 27
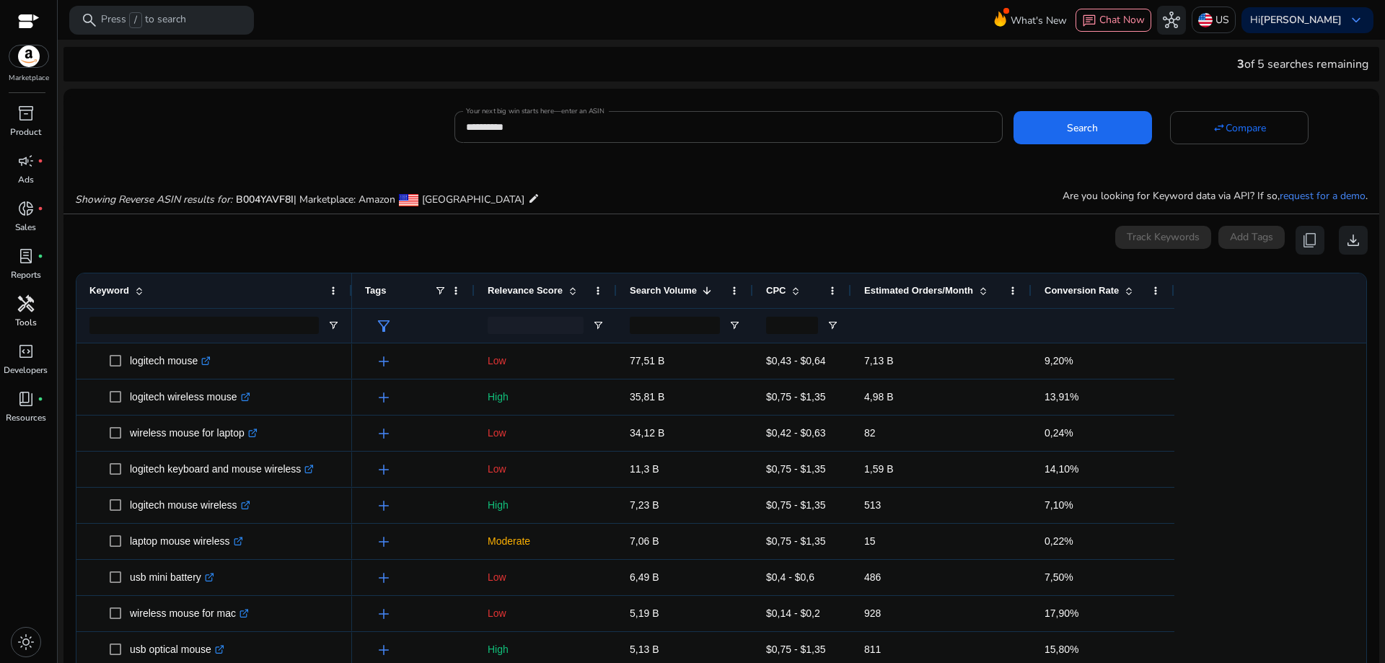
click at [701, 288] on span at bounding box center [707, 291] width 12 height 12
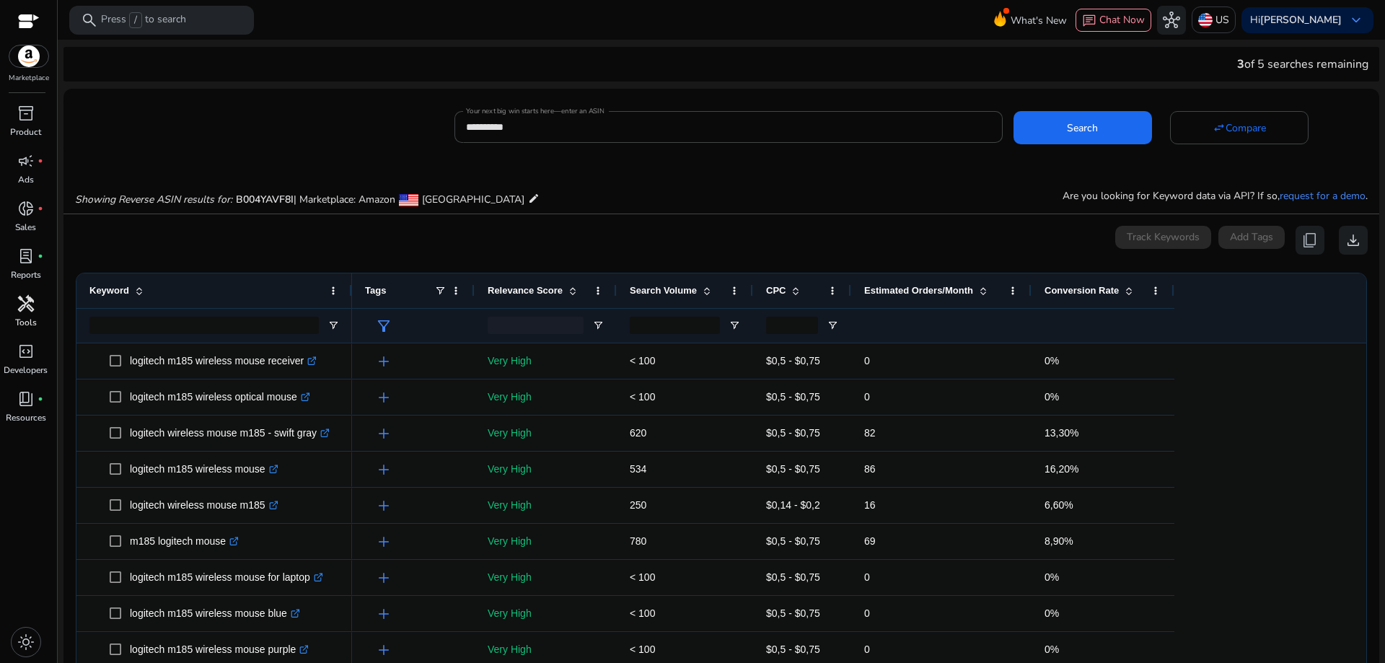
click at [701, 288] on span at bounding box center [707, 291] width 12 height 12
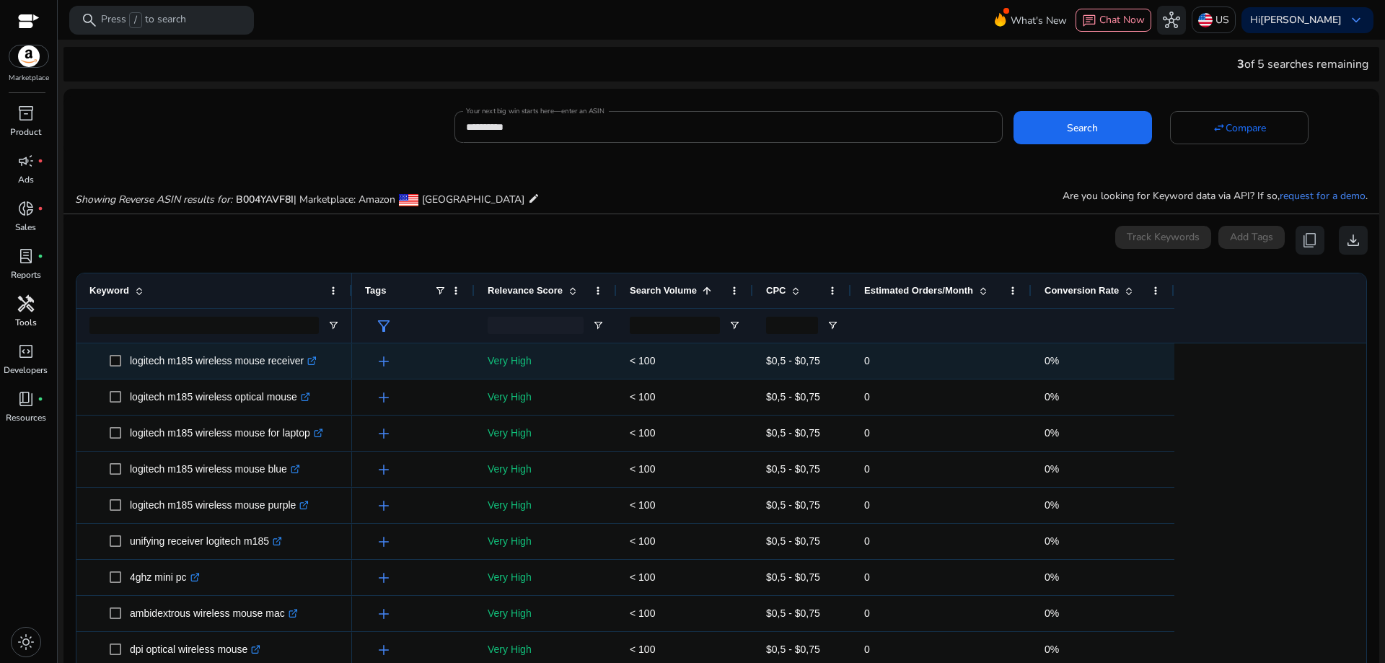
click at [311, 362] on icon ".st0{fill:#2c8af8}" at bounding box center [311, 360] width 9 height 9
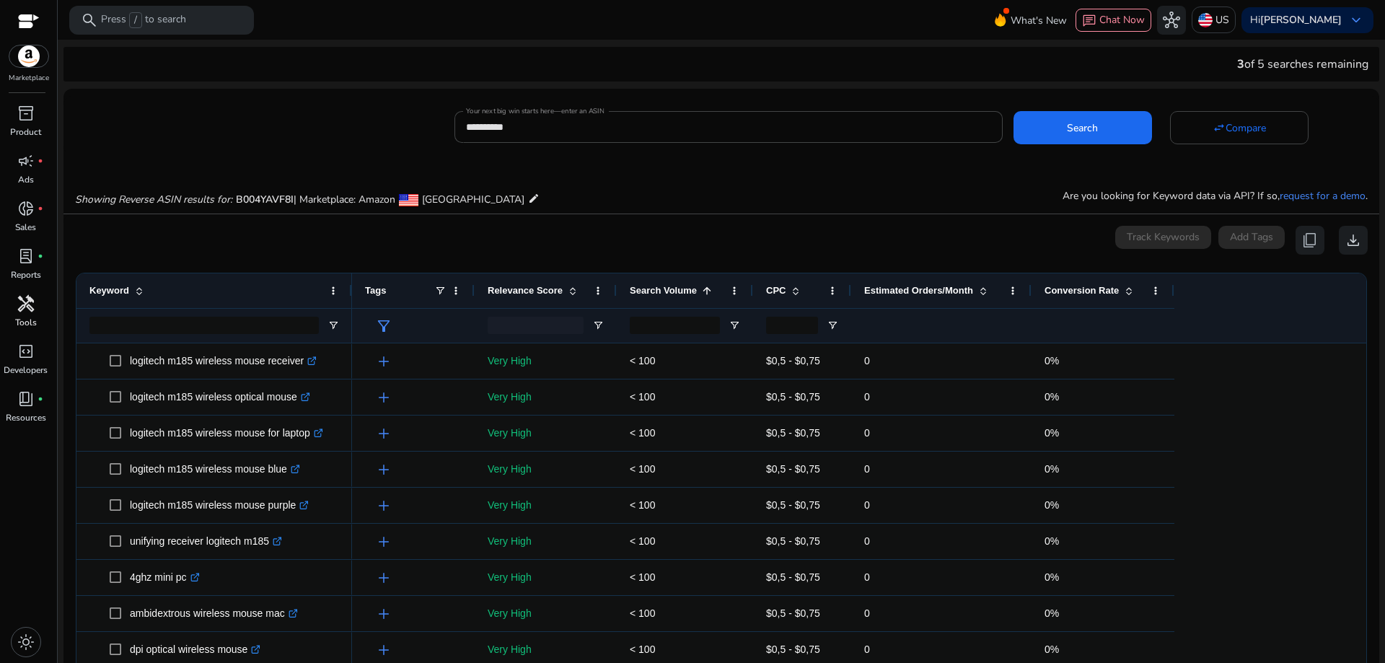
click at [796, 289] on span at bounding box center [796, 291] width 12 height 12
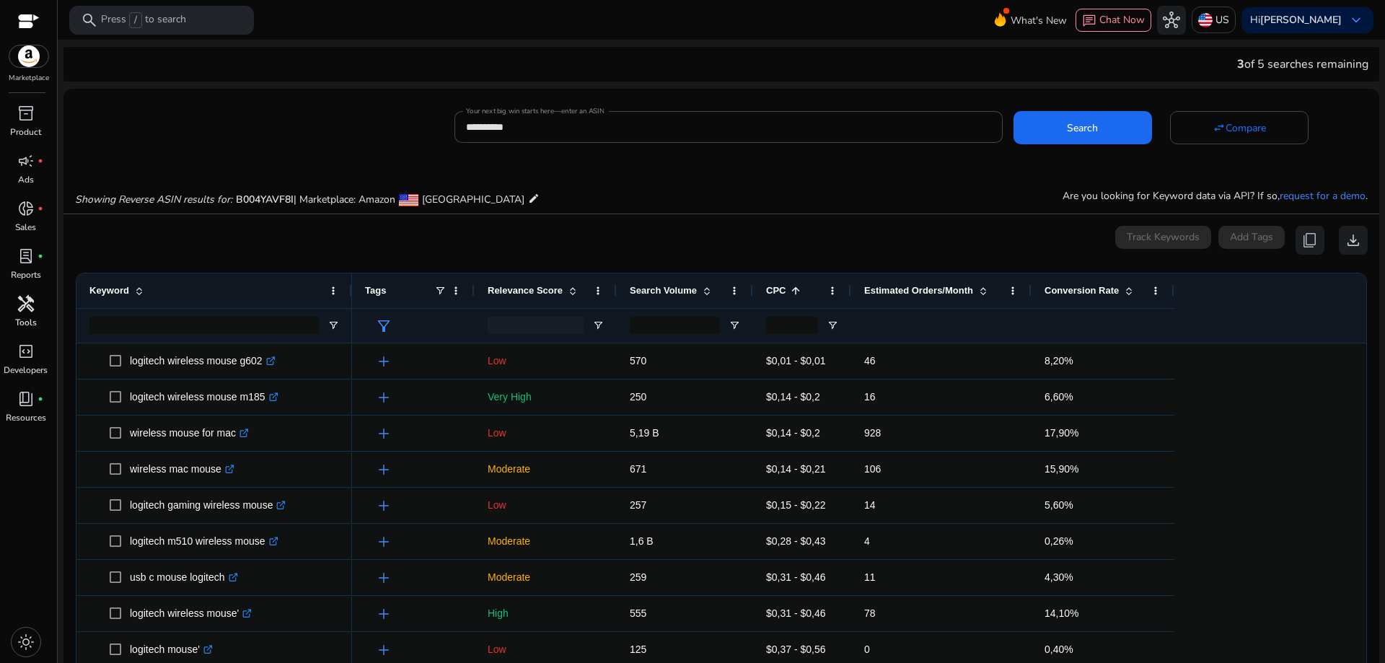
click at [796, 289] on span at bounding box center [796, 291] width 12 height 12
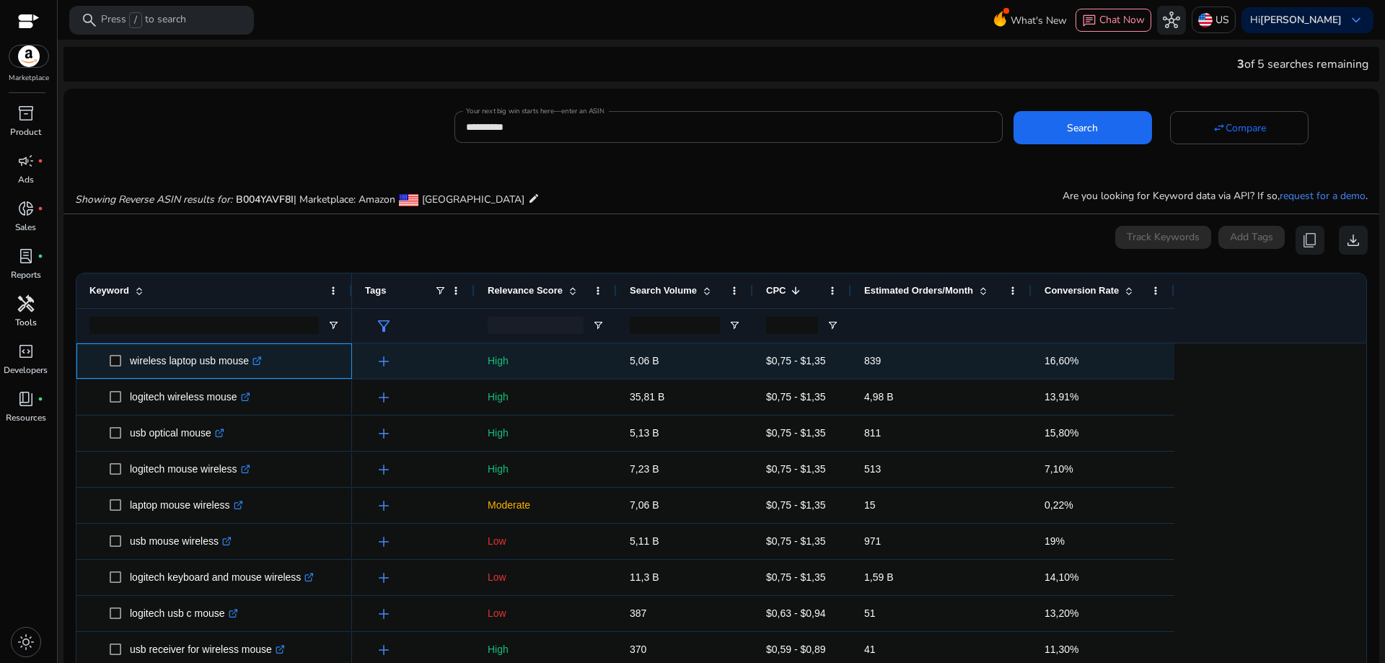
click at [256, 359] on icon at bounding box center [256, 361] width 7 height 7
